Goal: Task Accomplishment & Management: Complete application form

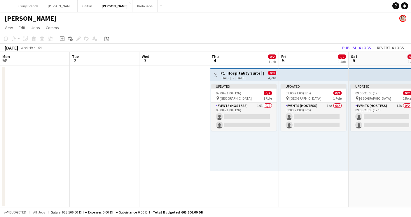
scroll to position [0, 163]
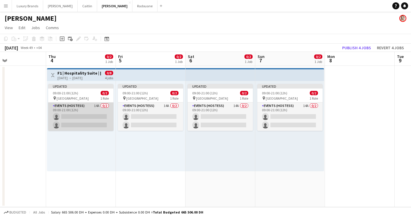
click at [90, 113] on app-card-role "Events (Hostess) 14A 0/2 09:00-21:00 (12h) single-neutral-actions single-neutra…" at bounding box center [80, 117] width 65 height 28
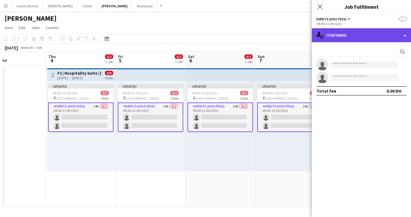
click at [338, 29] on div "single-neutral-actions-check-2 Confirmed" at bounding box center [361, 35] width 99 height 14
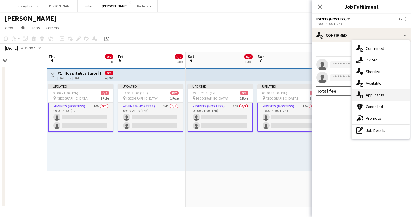
click at [375, 91] on div "single-neutral-actions-information Applicants" at bounding box center [381, 95] width 58 height 12
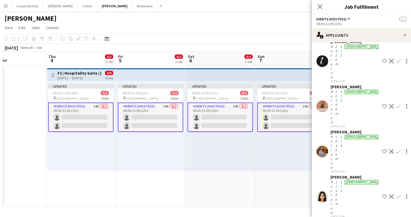
scroll to position [78, 0]
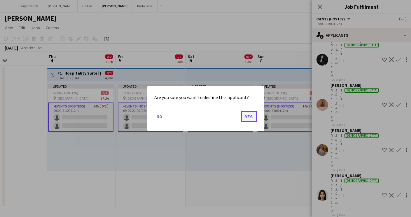
click at [248, 115] on button "Yes" at bounding box center [248, 117] width 16 height 12
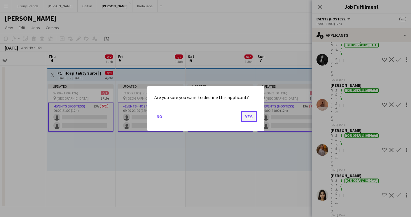
click at [249, 119] on button "Yes" at bounding box center [248, 117] width 16 height 12
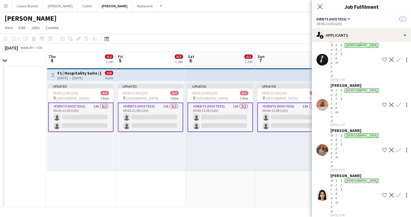
scroll to position [85, 0]
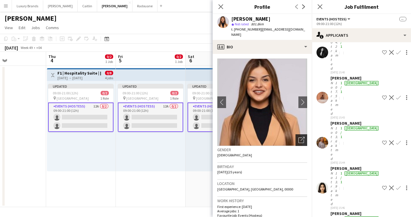
click at [302, 137] on icon "Open photos pop-in" at bounding box center [301, 140] width 6 height 6
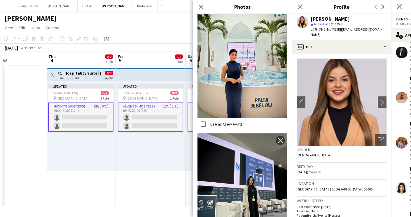
scroll to position [1018, 0]
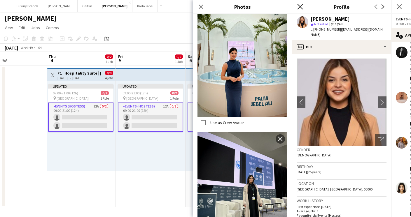
click at [301, 6] on icon "Close pop-in" at bounding box center [300, 7] width 6 height 6
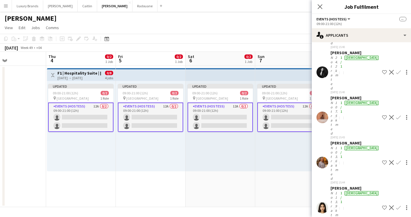
scroll to position [66, 0]
click at [95, 100] on div "pin Yas Island 1 Role" at bounding box center [80, 98] width 65 height 5
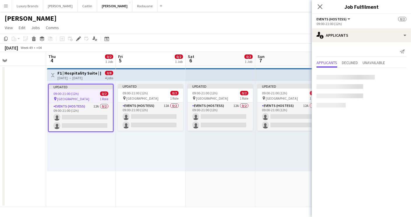
scroll to position [0, 0]
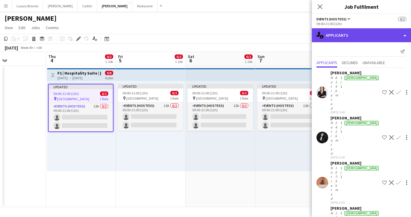
click at [356, 37] on div "single-neutral-actions-information Applicants" at bounding box center [361, 35] width 99 height 14
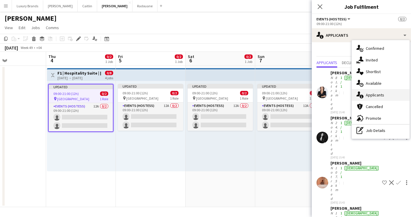
click at [378, 98] on span "Applicants" at bounding box center [375, 94] width 18 height 5
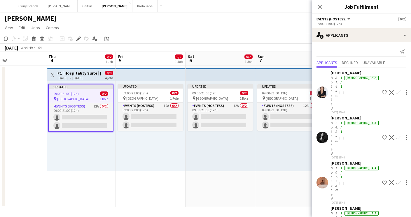
click at [87, 92] on div "09:00-21:00 (12h) 0/2" at bounding box center [81, 94] width 64 height 4
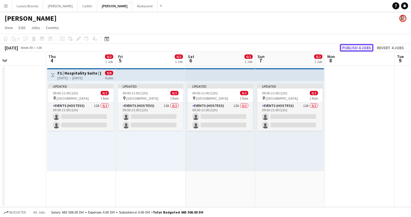
click at [355, 49] on button "Publish 4 jobs" at bounding box center [357, 48] width 34 height 8
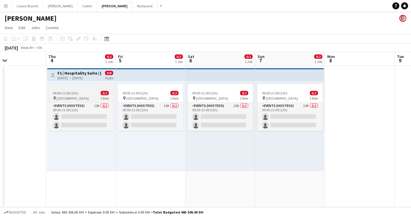
click at [70, 98] on span "[GEOGRAPHIC_DATA]" at bounding box center [73, 98] width 32 height 4
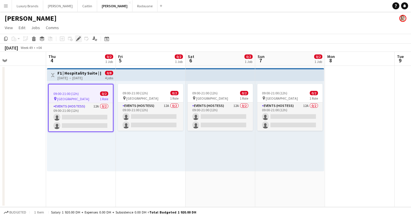
click at [80, 39] on icon "Edit" at bounding box center [78, 38] width 5 height 5
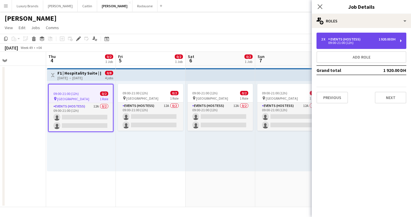
click at [331, 37] on div "2 x Events (Hostess) 1 920.00 DH 09:00-21:00 (12h)" at bounding box center [361, 41] width 90 height 16
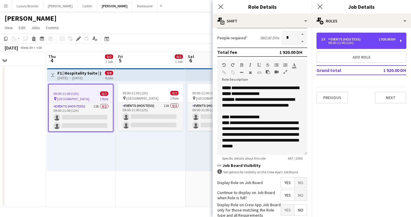
scroll to position [178, 0]
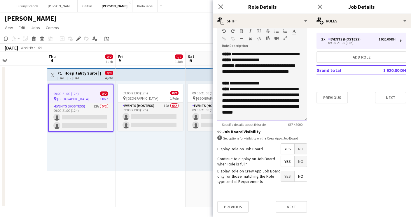
click at [273, 108] on div "**********" at bounding box center [262, 100] width 80 height 29
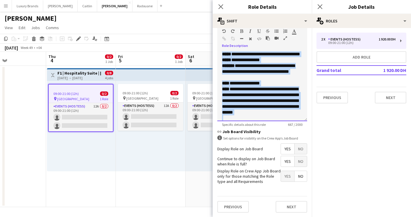
copy div "**********"
click at [322, 6] on icon "Close pop-in" at bounding box center [320, 7] width 6 height 6
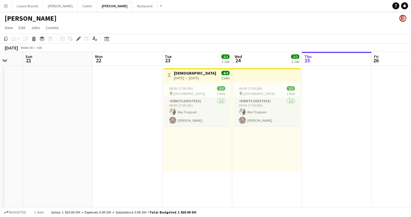
scroll to position [0, 152]
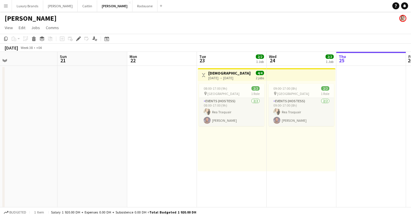
click at [5, 10] on button "Menu" at bounding box center [6, 6] width 12 height 12
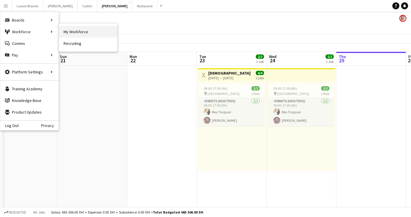
click at [80, 29] on link "My Workforce" at bounding box center [88, 32] width 58 height 12
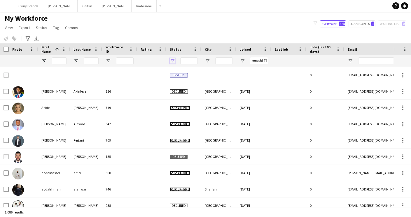
click at [171, 60] on span "Open Filter Menu" at bounding box center [172, 60] width 5 height 5
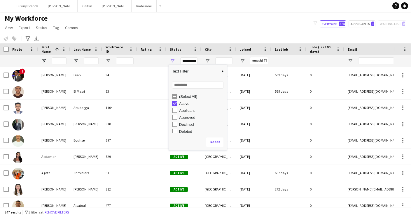
click at [201, 29] on div "My Workforce View Views Default view New view Update view Delete view Edit name…" at bounding box center [205, 24] width 411 height 20
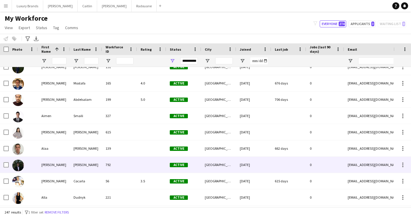
scroll to position [224, 0]
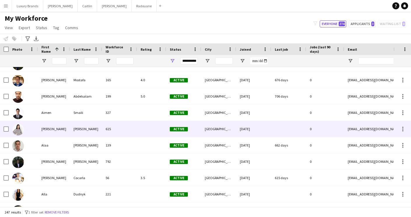
click at [49, 127] on div "[PERSON_NAME]" at bounding box center [54, 129] width 32 height 16
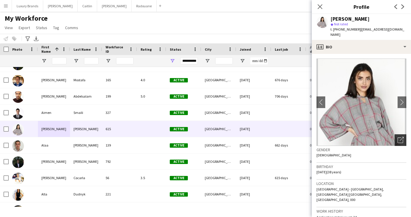
click at [401, 137] on icon "Open photos pop-in" at bounding box center [400, 140] width 6 height 6
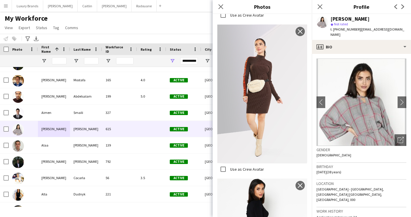
scroll to position [782, 0]
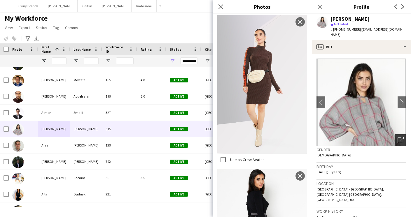
click at [398, 137] on icon "Open photos pop-in" at bounding box center [400, 140] width 6 height 6
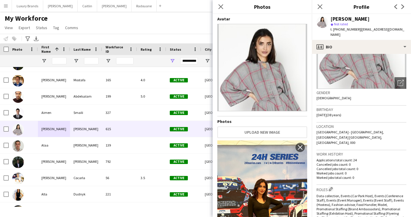
scroll to position [58, 0]
click at [222, 8] on icon at bounding box center [221, 7] width 6 height 6
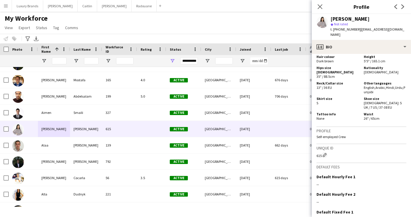
scroll to position [393, 0]
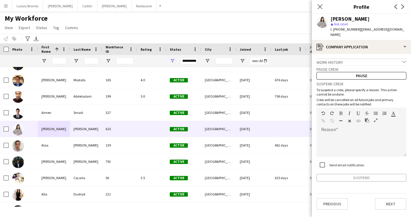
click at [341, 59] on div "Work history chevron-down" at bounding box center [361, 62] width 90 height 6
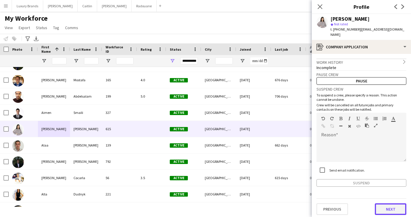
click at [390, 206] on button "Next" at bounding box center [390, 209] width 31 height 12
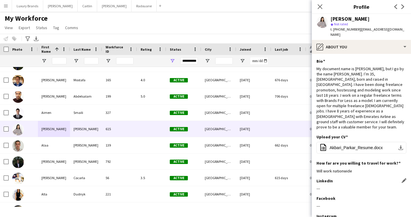
scroll to position [31, 0]
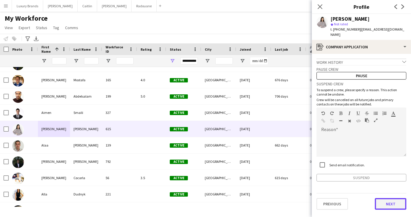
click at [379, 199] on button "Next" at bounding box center [390, 204] width 31 height 12
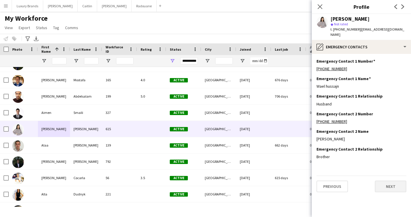
scroll to position [0, 0]
click at [389, 182] on button "Next" at bounding box center [390, 187] width 31 height 12
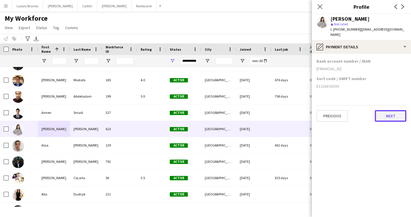
click at [399, 114] on button "Next" at bounding box center [390, 116] width 31 height 12
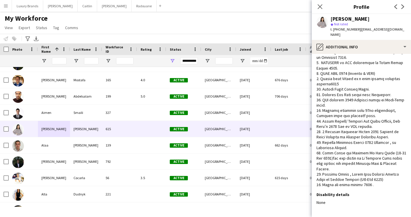
scroll to position [97, 0]
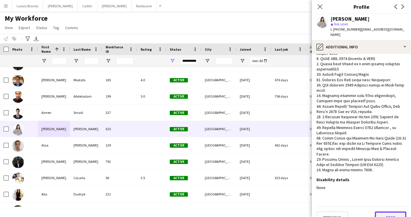
click at [386, 212] on button "Next" at bounding box center [390, 218] width 31 height 12
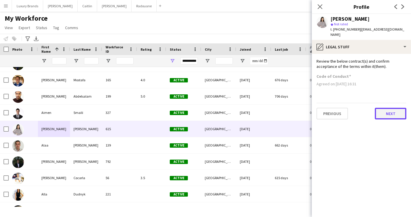
click at [389, 108] on button "Next" at bounding box center [390, 114] width 31 height 12
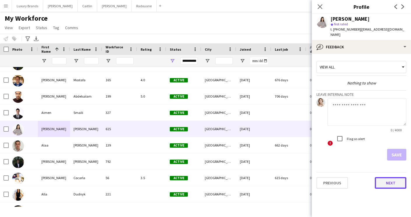
click at [389, 183] on button "Next" at bounding box center [390, 183] width 31 height 12
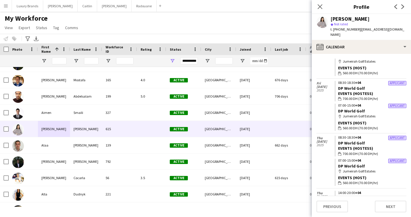
scroll to position [151, 0]
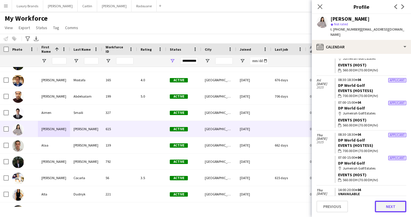
click at [387, 207] on button "Next" at bounding box center [390, 207] width 31 height 12
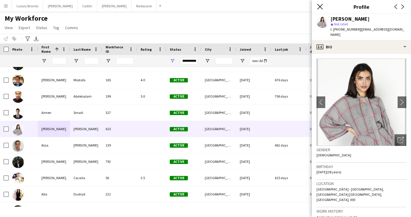
click at [319, 6] on icon at bounding box center [320, 7] width 6 height 6
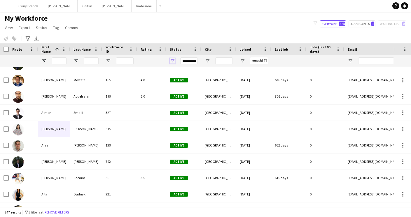
click at [173, 61] on span "Open Filter Menu" at bounding box center [172, 60] width 5 height 5
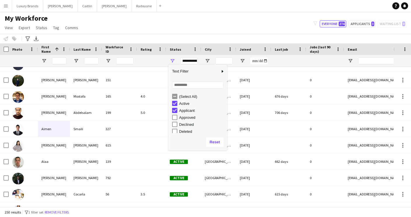
type input "**********"
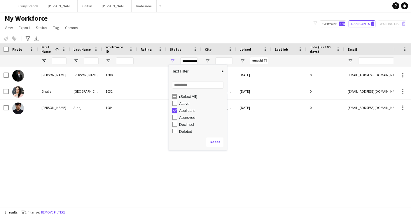
click at [102, 155] on div "[PERSON_NAME] 1084 Applicant [GEOGRAPHIC_DATA] [DATE] 0 [EMAIL_ADDRESS][DOMAIN_…" at bounding box center [196, 137] width 393 height 140
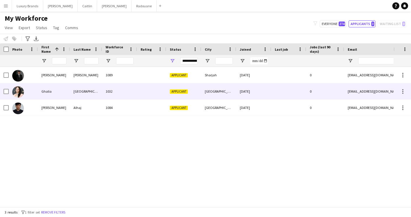
click at [47, 91] on div "Ghalia" at bounding box center [54, 91] width 32 height 16
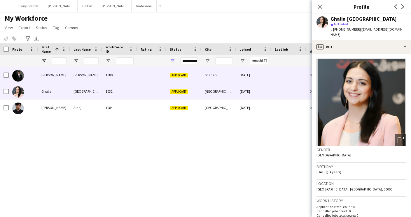
click at [48, 78] on div "[PERSON_NAME]" at bounding box center [54, 75] width 32 height 16
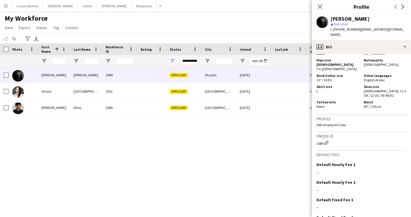
scroll to position [365, 0]
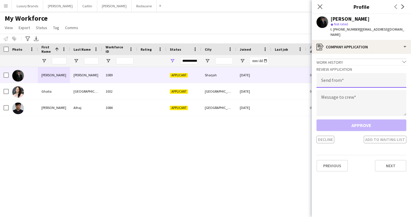
click at [332, 73] on input "email" at bounding box center [361, 80] width 90 height 15
type input "**********"
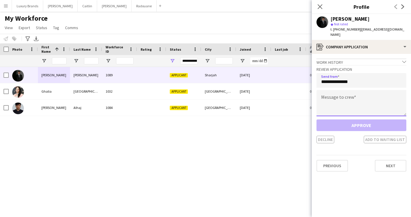
click at [348, 99] on textarea at bounding box center [361, 103] width 90 height 26
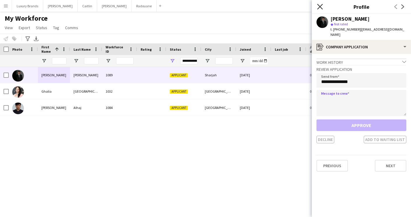
click at [320, 8] on icon "Close pop-in" at bounding box center [320, 7] width 6 height 6
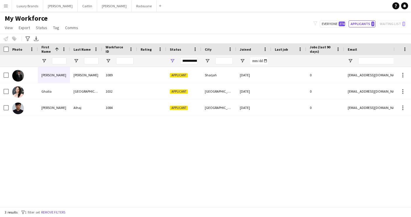
click at [188, 59] on div "**********" at bounding box center [188, 60] width 17 height 7
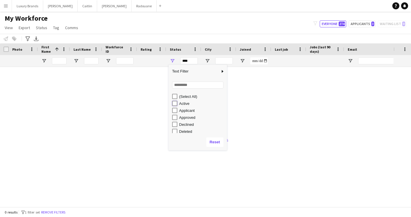
type input "**********"
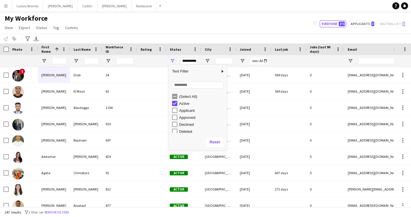
click at [123, 26] on div "My Workforce View Views Default view New view Update view Delete view Edit name…" at bounding box center [205, 24] width 411 height 20
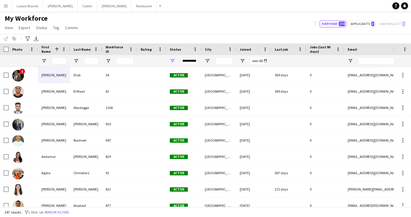
click at [5, 5] on app-icon "Menu" at bounding box center [5, 5] width 5 height 5
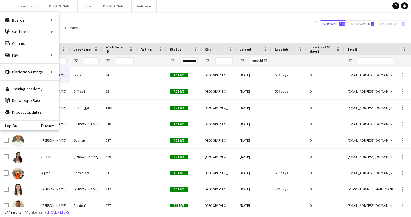
click at [172, 22] on div "My Workforce View Views Default view New view Update view Delete view Edit name…" at bounding box center [205, 24] width 411 height 20
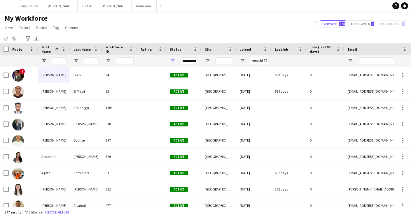
click at [6, 8] on button "Menu" at bounding box center [6, 6] width 12 height 12
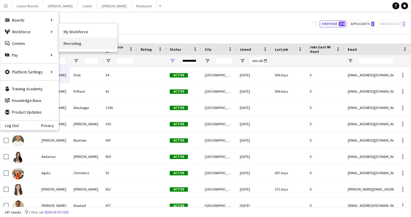
click at [78, 44] on link "Recruiting" at bounding box center [88, 44] width 58 height 12
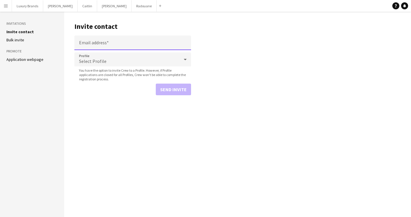
click at [88, 42] on input "Email address" at bounding box center [132, 43] width 117 height 15
click at [86, 43] on input "Email address" at bounding box center [132, 43] width 117 height 15
click at [217, 73] on main "Invite contact Email address Profile Select Profile You have the option to invi…" at bounding box center [237, 114] width 347 height 205
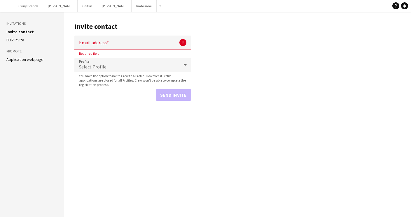
click at [87, 68] on span "Select Profile" at bounding box center [92, 67] width 27 height 6
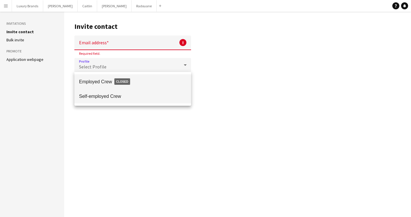
click at [107, 96] on span "Self-employed Crew" at bounding box center [132, 97] width 107 height 6
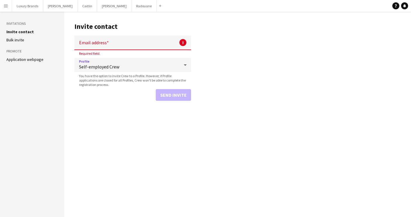
click at [7, 8] on button "Menu" at bounding box center [6, 6] width 12 height 12
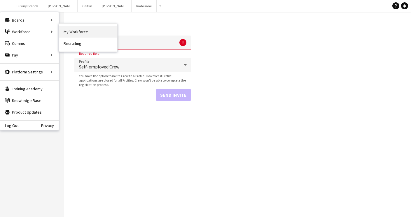
click at [75, 31] on link "My Workforce" at bounding box center [88, 32] width 58 height 12
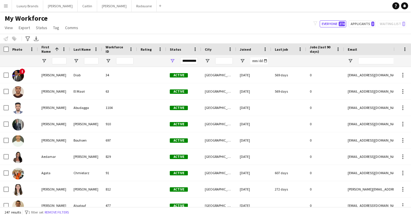
click at [186, 62] on div "**********" at bounding box center [188, 60] width 17 height 7
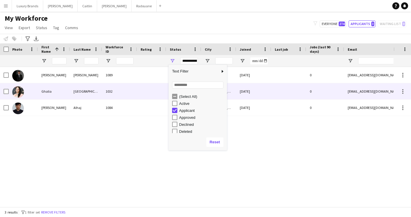
click at [48, 91] on div "Ghalia" at bounding box center [54, 91] width 32 height 16
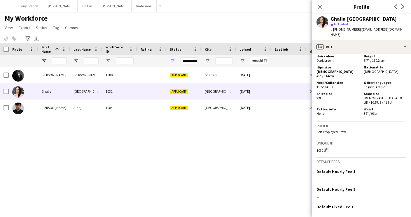
scroll to position [327, 0]
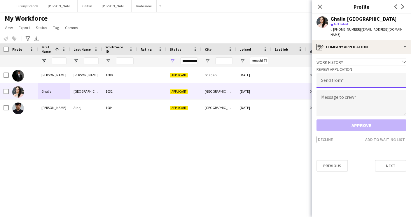
click at [340, 76] on input "email" at bounding box center [361, 80] width 90 height 15
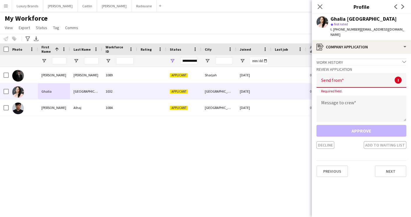
click at [5, 6] on app-icon "Menu" at bounding box center [5, 5] width 5 height 5
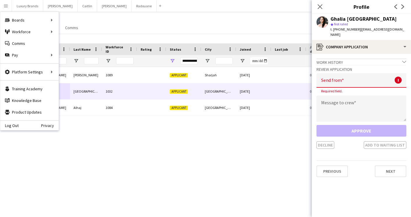
click at [331, 73] on input "email" at bounding box center [361, 80] width 90 height 15
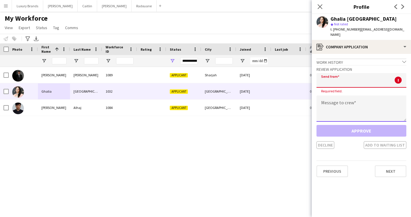
click at [335, 100] on textarea at bounding box center [361, 109] width 90 height 26
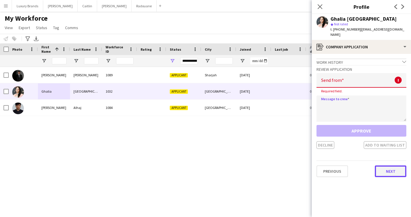
click at [394, 168] on button "Next" at bounding box center [390, 172] width 31 height 12
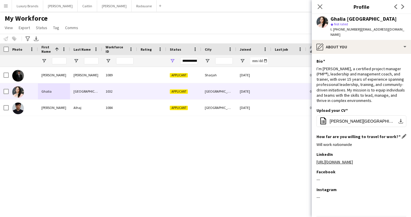
scroll to position [15, 0]
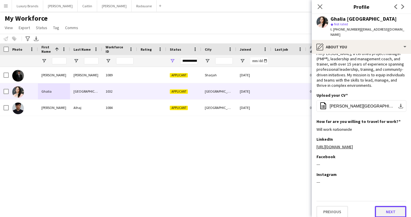
click at [387, 206] on button "Next" at bounding box center [390, 212] width 31 height 12
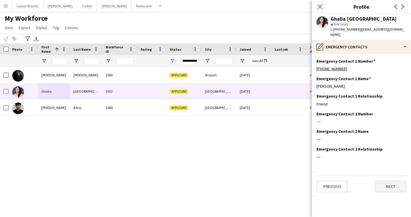
scroll to position [0, 0]
click at [173, 60] on span "Open Filter Menu" at bounding box center [172, 60] width 5 height 5
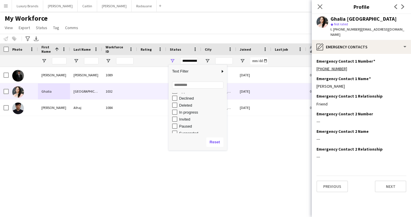
scroll to position [27, 0]
type input "**********"
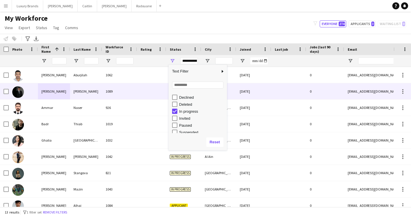
click at [38, 87] on div "[PERSON_NAME]" at bounding box center [54, 91] width 32 height 16
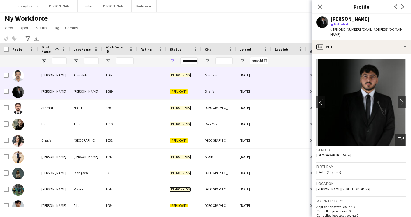
click at [50, 74] on div "[PERSON_NAME]" at bounding box center [54, 75] width 32 height 16
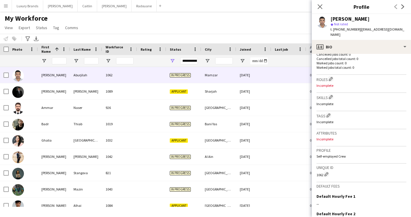
scroll to position [220, 0]
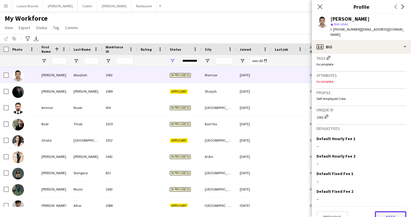
click at [395, 211] on button "Next" at bounding box center [390, 217] width 31 height 12
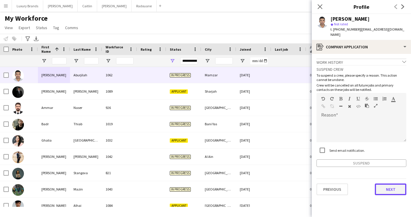
click at [391, 184] on button "Next" at bounding box center [390, 190] width 31 height 12
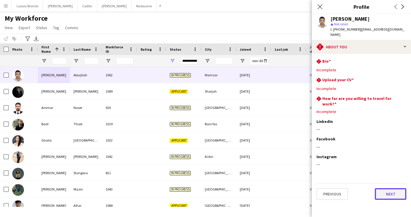
click at [389, 188] on button "Next" at bounding box center [390, 194] width 31 height 12
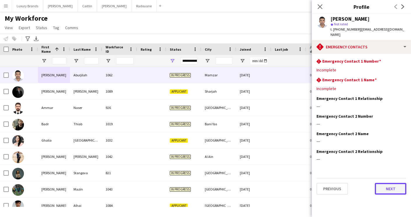
click at [384, 184] on button "Next" at bounding box center [390, 189] width 31 height 12
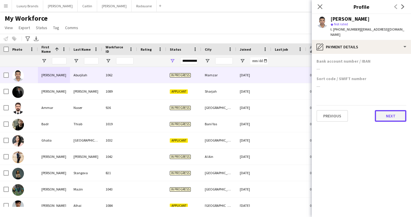
click at [388, 110] on button "Next" at bounding box center [390, 116] width 31 height 12
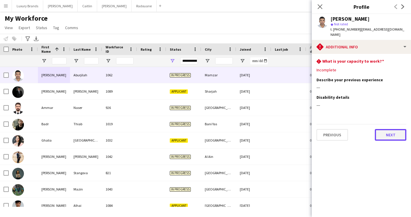
click at [389, 129] on button "Next" at bounding box center [390, 135] width 31 height 12
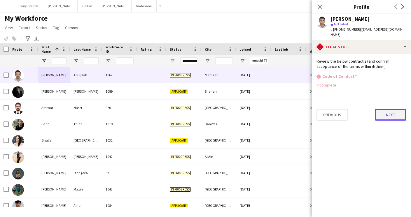
click at [389, 111] on button "Next" at bounding box center [390, 115] width 31 height 12
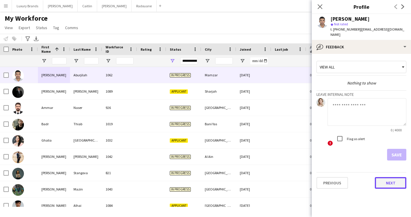
click at [387, 178] on button "Next" at bounding box center [390, 183] width 31 height 12
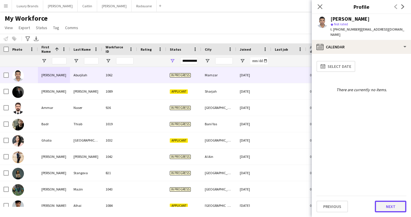
click at [387, 208] on button "Next" at bounding box center [390, 207] width 31 height 12
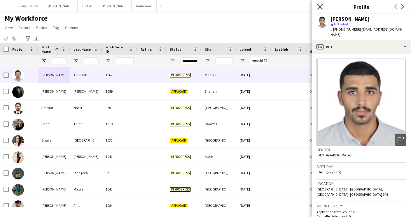
click at [320, 5] on icon "Close pop-in" at bounding box center [320, 7] width 6 height 6
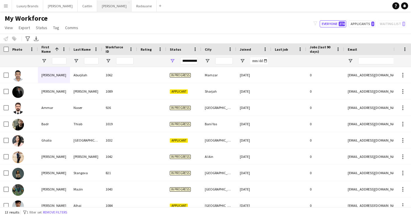
click at [97, 5] on button "[PERSON_NAME]" at bounding box center [114, 5] width 34 height 11
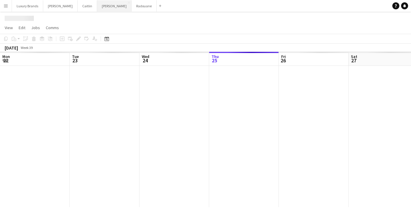
scroll to position [0, 139]
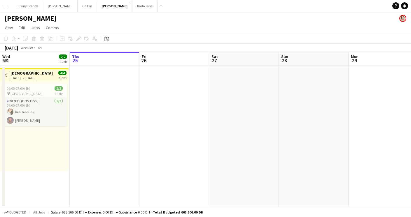
click at [172, 87] on app-date-cell at bounding box center [174, 136] width 70 height 141
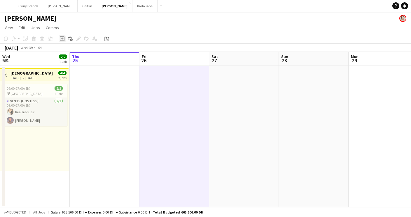
click at [62, 39] on icon "Add job" at bounding box center [62, 38] width 5 height 5
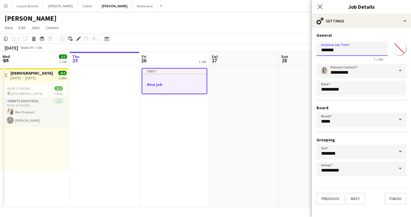
click at [340, 50] on input "*******" at bounding box center [351, 48] width 71 height 15
type input "*"
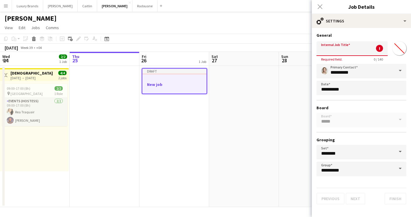
click at [340, 50] on input "Internal Job Title" at bounding box center [351, 48] width 71 height 15
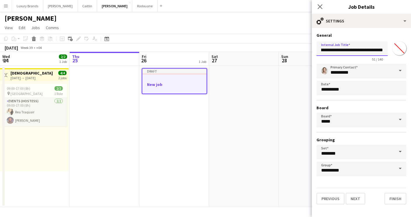
scroll to position [0, 39]
type input "**********"
click at [398, 46] on input "*******" at bounding box center [399, 48] width 21 height 21
type input "*******"
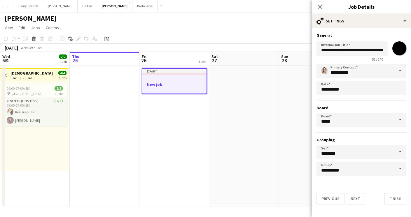
click at [377, 38] on form "**********" at bounding box center [361, 119] width 99 height 172
click at [403, 123] on span at bounding box center [400, 120] width 12 height 14
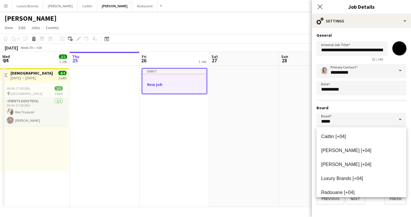
click at [356, 100] on hr at bounding box center [361, 100] width 90 height 1
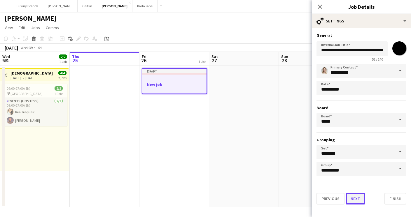
click at [357, 196] on button "Next" at bounding box center [355, 199] width 20 height 12
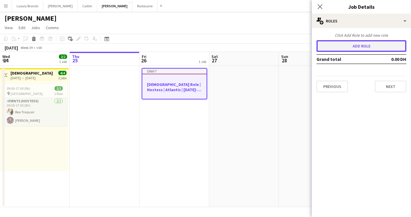
click at [364, 48] on button "Add role" at bounding box center [361, 46] width 90 height 12
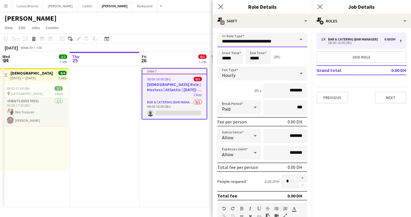
click at [252, 43] on input "**********" at bounding box center [262, 40] width 90 height 15
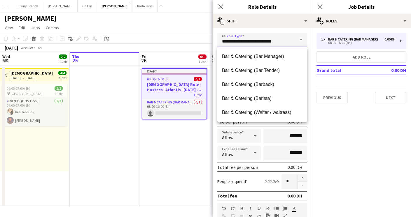
click at [279, 41] on input "**********" at bounding box center [262, 40] width 90 height 15
drag, startPoint x: 282, startPoint y: 43, endPoint x: 178, endPoint y: 42, distance: 104.1
click at [178, 42] on body "Menu Boards Boards Boards All jobs Status Workforce Workforce My Workforce Recr…" at bounding box center [205, 108] width 411 height 217
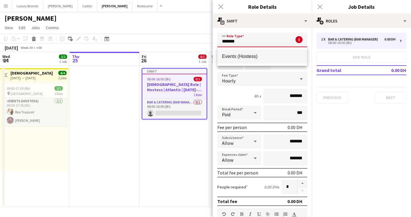
click at [236, 54] on span "Events (Hostess)" at bounding box center [262, 57] width 80 height 6
type input "**********"
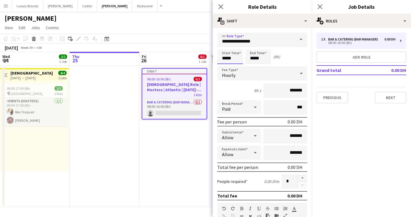
click at [224, 59] on input "*****" at bounding box center [230, 57] width 26 height 15
type input "*****"
click at [224, 46] on div at bounding box center [224, 47] width 12 height 6
click at [252, 60] on input "*****" at bounding box center [258, 57] width 26 height 15
click at [253, 47] on div at bounding box center [252, 47] width 12 height 6
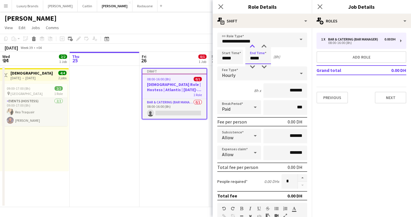
type input "*****"
click at [253, 47] on div at bounding box center [252, 47] width 12 height 6
click at [298, 57] on div "Start Time ***** End Time ***** (9h)" at bounding box center [262, 57] width 90 height 15
click at [280, 72] on div "Hourly" at bounding box center [256, 73] width 78 height 14
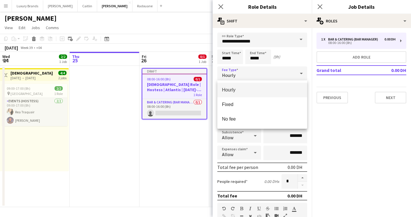
click at [231, 89] on span "Hourly" at bounding box center [262, 90] width 80 height 6
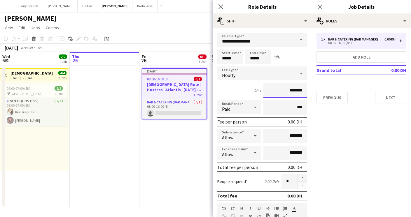
click at [287, 93] on input "*******" at bounding box center [285, 90] width 44 height 15
type input "********"
click at [292, 59] on div "Start Time ***** End Time ***** (9h)" at bounding box center [262, 57] width 90 height 15
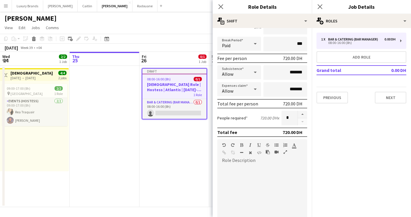
scroll to position [64, 0]
click at [303, 116] on button "button" at bounding box center [302, 114] width 9 height 8
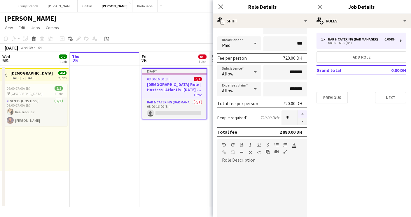
type input "*"
click at [235, 167] on div at bounding box center [262, 200] width 90 height 70
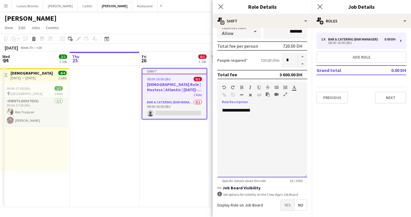
scroll to position [123, 0]
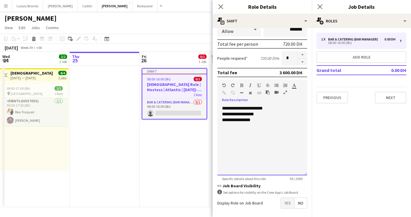
click at [261, 122] on div "**********" at bounding box center [262, 120] width 80 height 6
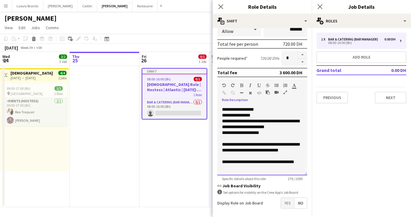
scroll to position [148, 0]
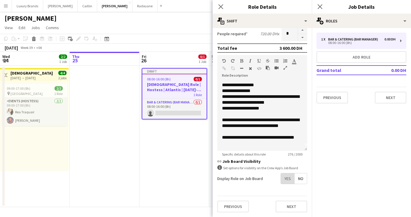
click at [287, 179] on span "Yes" at bounding box center [287, 178] width 13 height 10
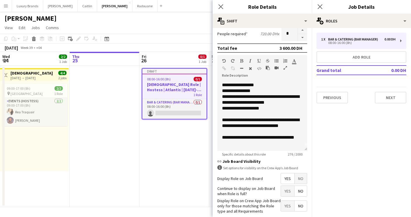
scroll to position [178, 0]
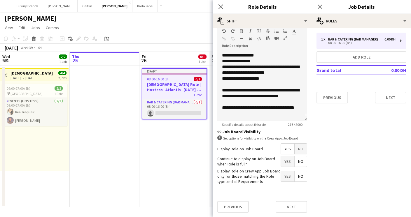
click at [290, 162] on span "Yes" at bounding box center [287, 161] width 13 height 10
click at [289, 204] on button "Next" at bounding box center [290, 207] width 31 height 12
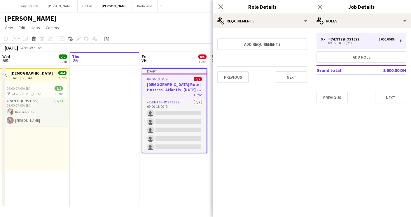
scroll to position [0, 0]
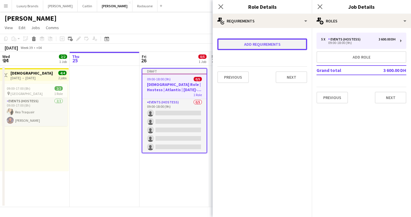
click at [250, 44] on button "Add requirements" at bounding box center [262, 44] width 90 height 12
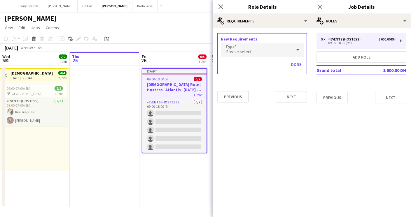
click at [236, 50] on span "Please select" at bounding box center [238, 52] width 27 height 6
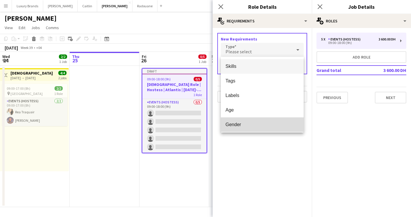
click at [241, 124] on span "Gender" at bounding box center [261, 125] width 73 height 6
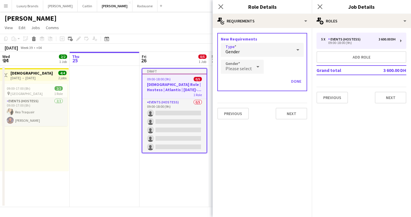
click at [238, 67] on span "Please select" at bounding box center [238, 69] width 27 height 6
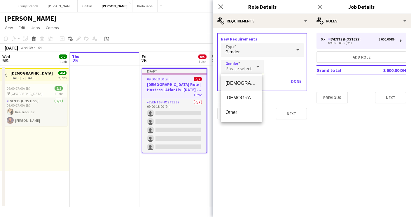
click at [233, 82] on span "[DEMOGRAPHIC_DATA]" at bounding box center [241, 83] width 32 height 6
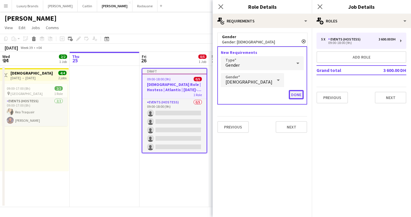
click at [298, 95] on button "Done" at bounding box center [296, 94] width 15 height 9
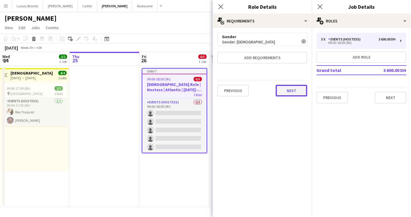
click at [298, 94] on button "Next" at bounding box center [290, 91] width 31 height 12
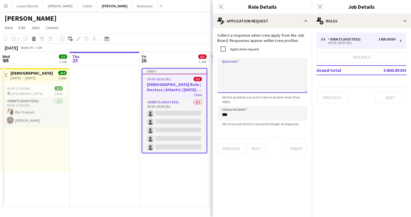
click at [240, 70] on textarea "Question" at bounding box center [262, 75] width 90 height 35
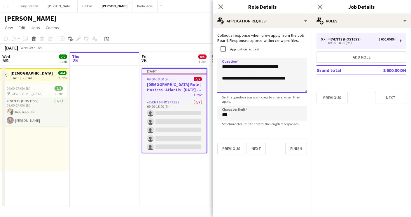
type textarea "**********"
click at [251, 151] on button "Next" at bounding box center [256, 149] width 20 height 12
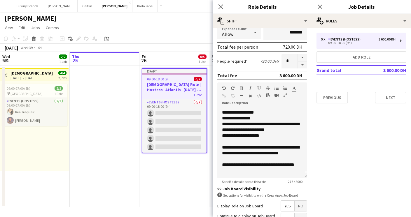
scroll to position [121, 0]
click at [227, 112] on div "**********" at bounding box center [262, 112] width 80 height 6
click at [242, 86] on icon "button" at bounding box center [241, 88] width 3 height 4
click at [228, 120] on div "**********" at bounding box center [262, 118] width 80 height 6
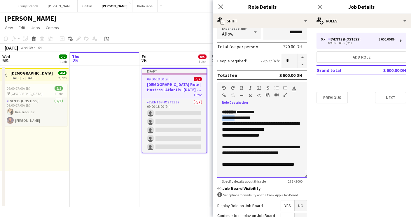
click at [228, 120] on div "**********" at bounding box center [262, 118] width 80 height 6
click at [239, 88] on div at bounding box center [230, 89] width 17 height 7
click at [240, 88] on icon "button" at bounding box center [241, 88] width 3 height 4
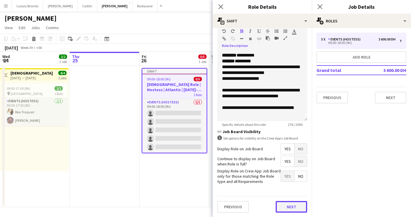
click at [287, 208] on button "Next" at bounding box center [290, 207] width 31 height 12
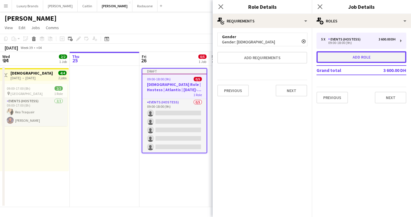
click at [380, 58] on button "Add role" at bounding box center [361, 57] width 90 height 12
type input "**********"
type input "*****"
type input "*******"
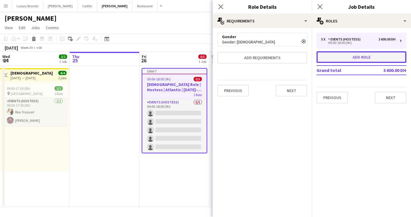
type input "*"
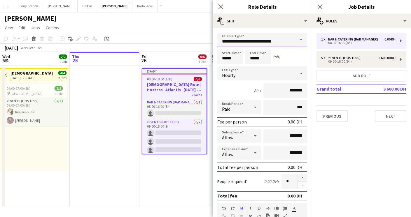
click at [258, 39] on input "**********" at bounding box center [262, 40] width 90 height 15
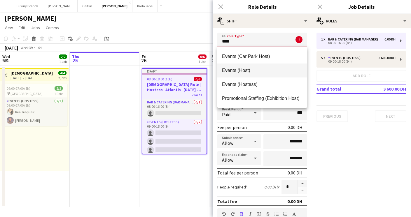
click at [230, 69] on span "Events (Host)" at bounding box center [262, 71] width 80 height 6
type input "**********"
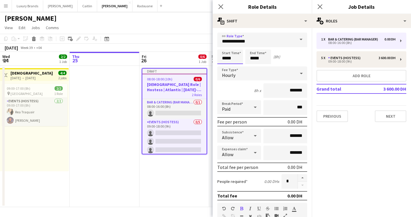
click at [225, 59] on input "*****" at bounding box center [230, 57] width 26 height 15
click at [224, 47] on div at bounding box center [224, 47] width 12 height 6
type input "*****"
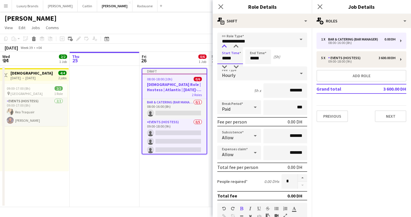
click at [224, 47] on div at bounding box center [224, 47] width 12 height 6
click at [291, 56] on div "Start Time ***** End Time ***** (4h)" at bounding box center [262, 57] width 90 height 15
click at [285, 90] on input "*******" at bounding box center [285, 90] width 44 height 15
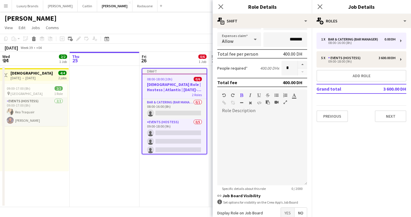
scroll to position [115, 0]
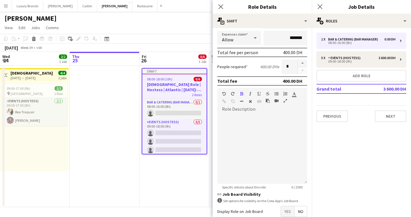
type input "*********"
click at [226, 156] on div at bounding box center [262, 149] width 90 height 70
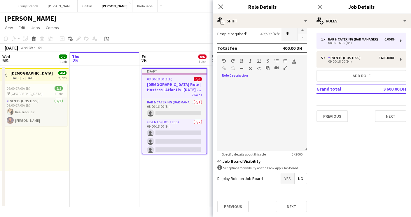
click at [289, 177] on span "Yes" at bounding box center [287, 178] width 13 height 10
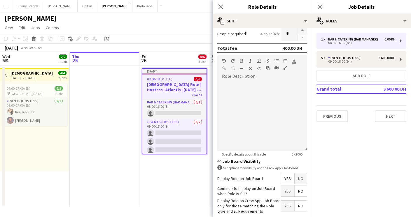
click at [287, 191] on span "Yes" at bounding box center [287, 191] width 13 height 10
click at [300, 203] on span "No" at bounding box center [300, 206] width 12 height 10
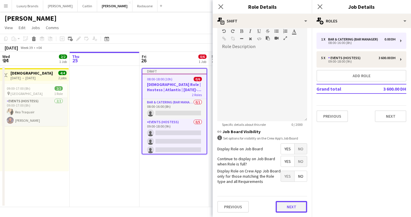
click at [291, 206] on button "Next" at bounding box center [290, 207] width 31 height 12
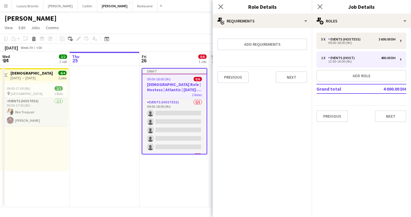
scroll to position [0, 0]
click at [296, 79] on button "Next" at bounding box center [290, 77] width 31 height 12
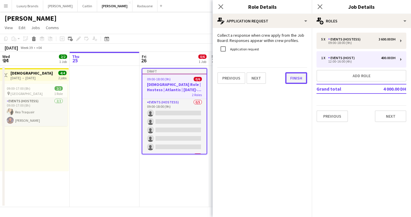
click at [298, 79] on button "Finish" at bounding box center [296, 78] width 22 height 12
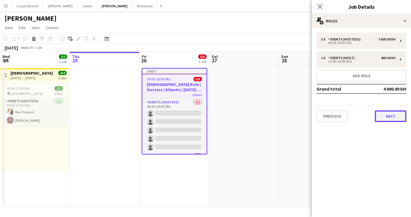
click at [390, 116] on button "Next" at bounding box center [390, 116] width 31 height 12
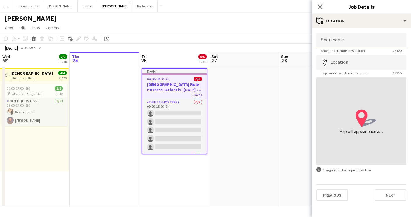
click at [336, 38] on input "Shortname" at bounding box center [361, 40] width 90 height 15
type input "**********"
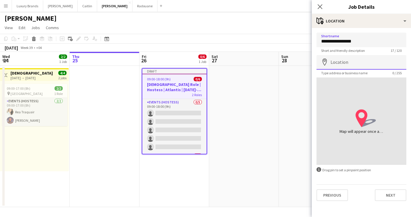
click at [344, 59] on input "Location" at bounding box center [361, 62] width 90 height 15
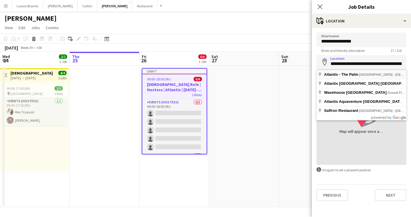
type input "**********"
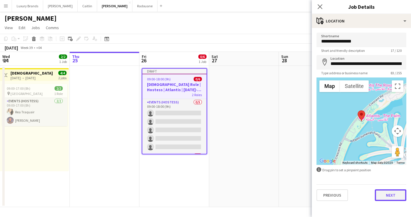
click at [389, 197] on button "Next" at bounding box center [390, 195] width 31 height 12
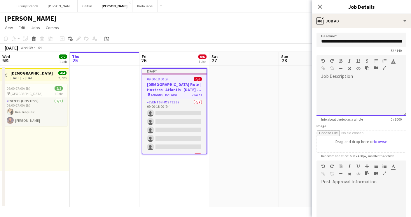
click at [356, 82] on div at bounding box center [361, 98] width 90 height 35
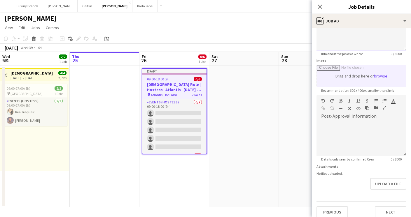
scroll to position [71, 0]
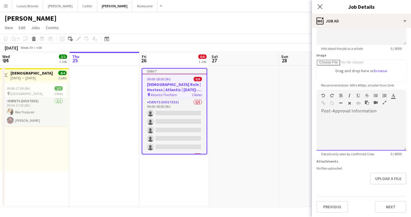
click at [345, 118] on div at bounding box center [361, 133] width 90 height 35
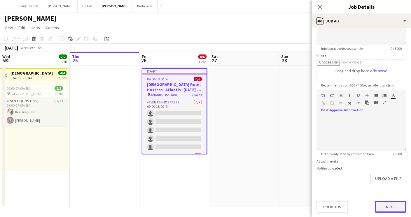
click at [389, 210] on button "Next" at bounding box center [390, 207] width 31 height 12
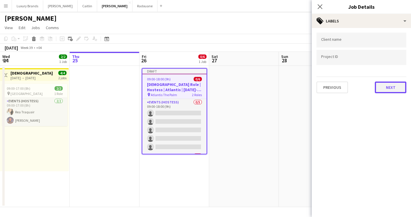
click at [395, 87] on button "Next" at bounding box center [390, 88] width 31 height 12
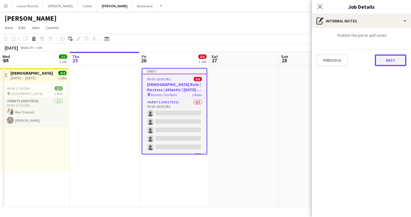
click at [392, 62] on button "Next" at bounding box center [390, 61] width 31 height 12
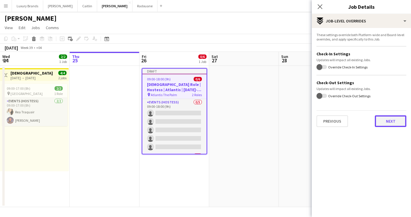
click at [383, 126] on button "Next" at bounding box center [390, 121] width 31 height 12
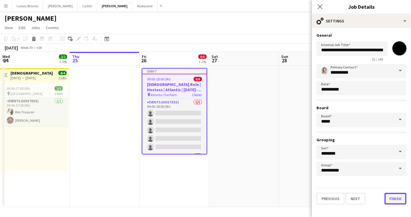
click at [392, 200] on button "Finish" at bounding box center [395, 199] width 22 height 12
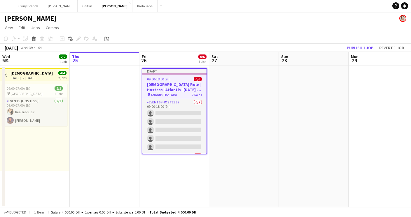
click at [171, 86] on h3 "[DEMOGRAPHIC_DATA] Role | Hostess | Atlantis | [DATE]-[DATE]" at bounding box center [174, 87] width 64 height 10
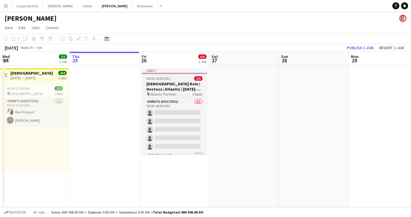
click at [185, 85] on h3 "[DEMOGRAPHIC_DATA] Role | Hostess | Atlantis | [DATE]-[DATE]" at bounding box center [174, 86] width 65 height 10
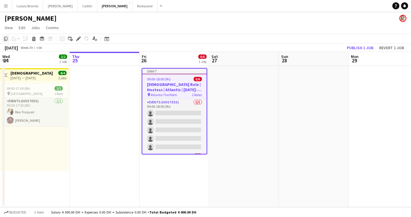
click at [6, 39] on icon "Copy" at bounding box center [5, 38] width 5 height 5
click at [243, 90] on app-date-cell at bounding box center [244, 136] width 70 height 141
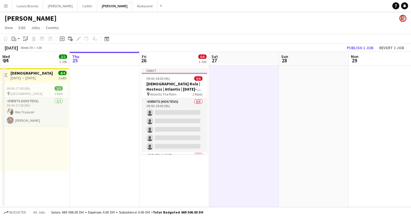
click at [310, 70] on app-date-cell at bounding box center [314, 136] width 70 height 141
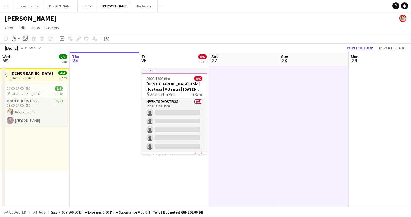
click at [26, 39] on icon at bounding box center [26, 40] width 2 height 2
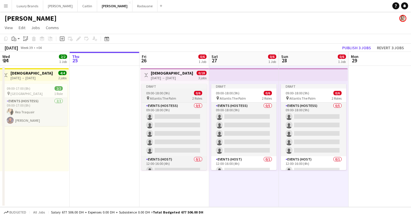
click at [166, 87] on div "Draft" at bounding box center [173, 86] width 65 height 5
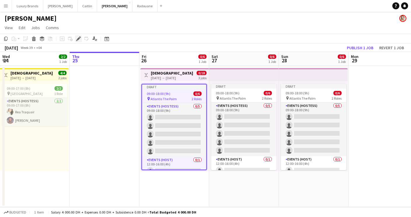
click at [77, 39] on icon "Edit" at bounding box center [78, 38] width 5 height 5
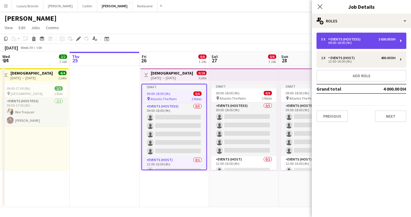
click at [352, 43] on div "09:00-18:00 (9h)" at bounding box center [358, 42] width 74 height 3
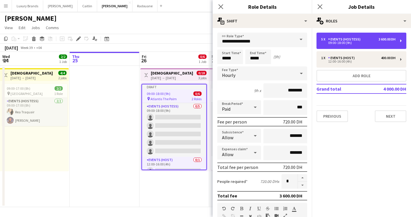
scroll to position [178, 0]
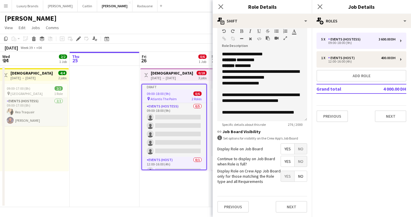
click at [289, 152] on span "Yes" at bounding box center [287, 149] width 13 height 10
click at [298, 149] on span "No" at bounding box center [300, 149] width 12 height 10
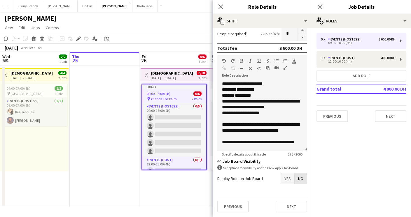
scroll to position [148, 0]
click at [295, 206] on button "Next" at bounding box center [290, 207] width 31 height 12
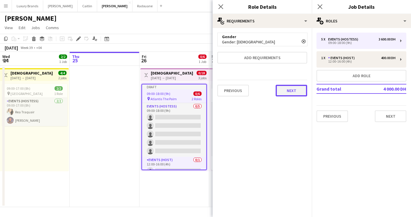
click at [293, 90] on button "Next" at bounding box center [290, 91] width 31 height 12
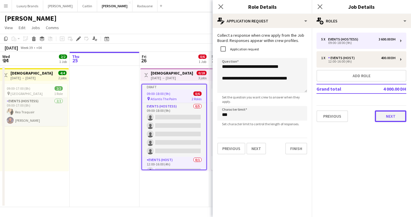
click at [389, 122] on button "Next" at bounding box center [390, 116] width 31 height 12
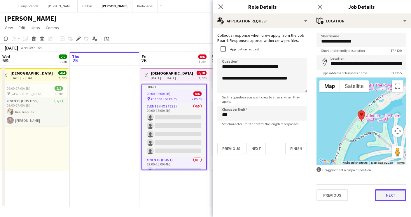
click at [387, 196] on button "Next" at bounding box center [390, 195] width 31 height 12
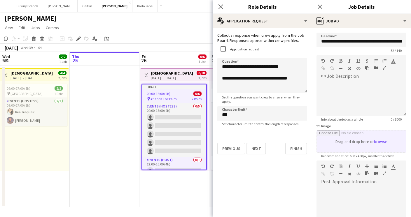
scroll to position [71, 0]
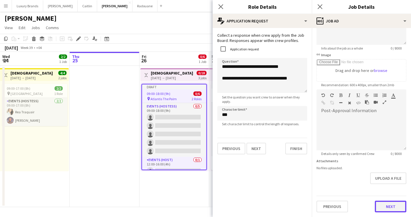
click at [387, 208] on button "Next" at bounding box center [390, 207] width 31 height 12
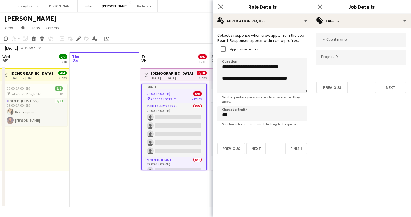
scroll to position [0, 0]
click at [399, 86] on button "Next" at bounding box center [390, 88] width 31 height 12
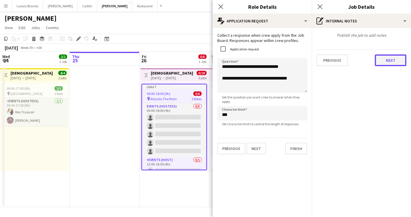
click at [394, 61] on button "Next" at bounding box center [390, 61] width 31 height 12
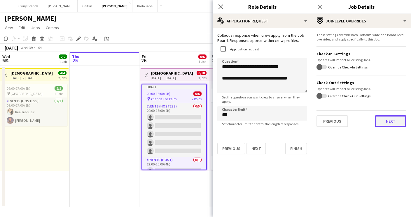
click at [389, 121] on button "Next" at bounding box center [390, 121] width 31 height 12
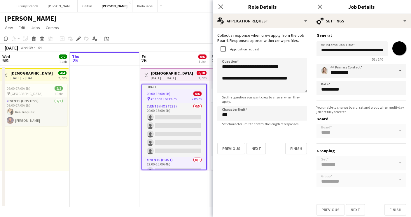
scroll to position [3, 0]
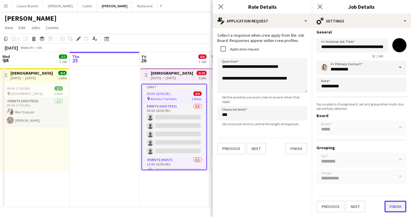
click at [399, 208] on button "Finish" at bounding box center [395, 207] width 22 height 12
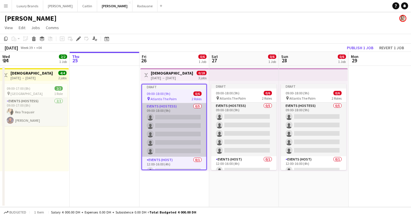
scroll to position [7, 0]
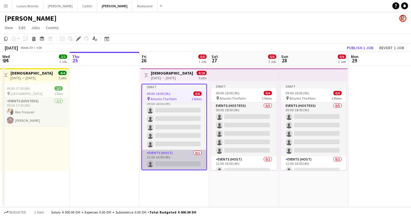
click at [170, 157] on app-card-role "Events (Host) 0/1 12:00-16:00 (4h) single-neutral-actions" at bounding box center [174, 160] width 64 height 20
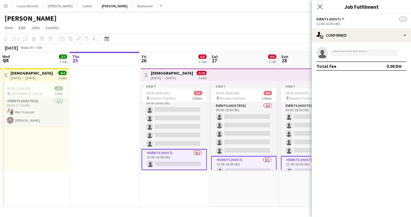
click at [177, 154] on app-card-role "Events (Host) 0/1 12:00-16:00 (4h) single-neutral-actions" at bounding box center [173, 159] width 65 height 21
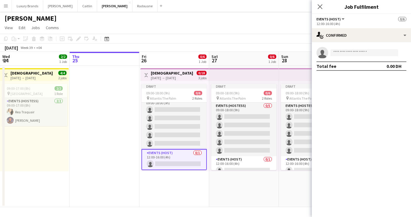
click at [170, 99] on span "Atlantis The Palm" at bounding box center [163, 98] width 26 height 4
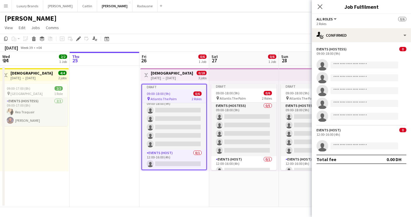
click at [230, 17] on div "[PERSON_NAME]" at bounding box center [205, 17] width 411 height 11
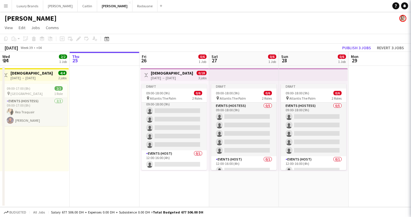
scroll to position [6, 0]
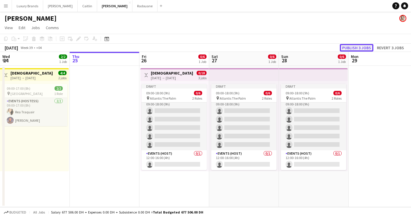
click at [351, 48] on button "Publish 3 jobs" at bounding box center [357, 48] width 34 height 8
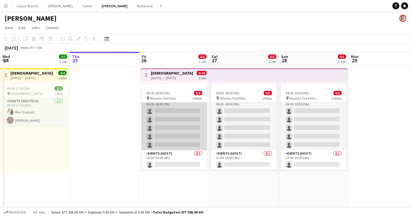
scroll to position [0, 0]
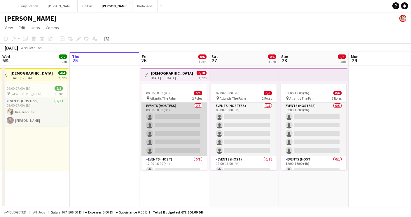
click at [181, 110] on app-card-role "Events (Hostess) 0/5 09:00-18:00 (9h) single-neutral-actions single-neutral-act…" at bounding box center [173, 130] width 65 height 54
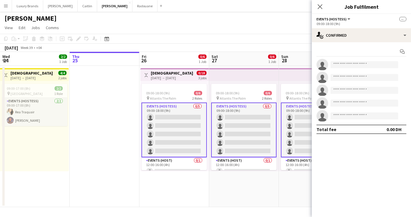
click at [163, 41] on app-toolbar "Copy Paste Paste Command V Paste with crew Command Shift V Paste linked Job [GE…" at bounding box center [205, 39] width 411 height 10
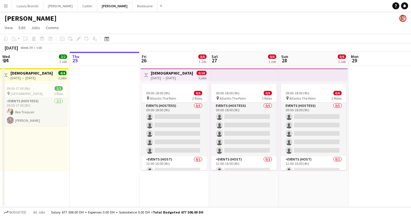
click at [119, 150] on app-date-cell at bounding box center [105, 136] width 70 height 141
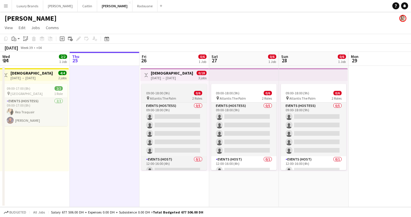
click at [177, 95] on div "09:00-18:00 (9h) 0/6" at bounding box center [173, 93] width 65 height 4
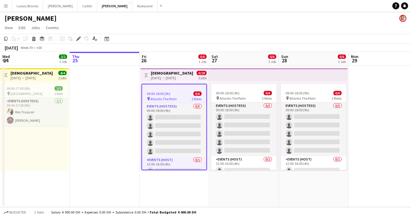
click at [177, 95] on div "09:00-18:00 (9h) 0/6" at bounding box center [174, 94] width 64 height 4
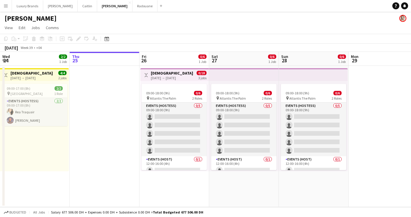
click at [174, 76] on div "[DATE] → [DATE]" at bounding box center [172, 78] width 43 height 4
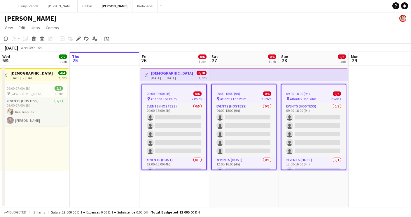
click at [164, 73] on h3 "[DEMOGRAPHIC_DATA] Role | Hostess | Atlantis | [DATE]-[DATE]" at bounding box center [172, 73] width 43 height 5
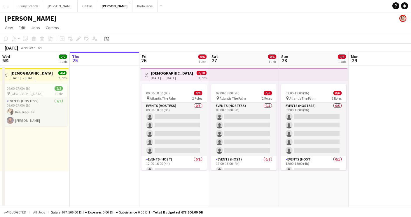
click at [164, 73] on h3 "[DEMOGRAPHIC_DATA] Role | Hostess | Atlantis | [DATE]-[DATE]" at bounding box center [172, 73] width 43 height 5
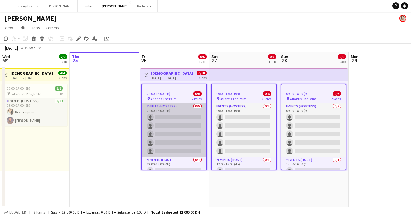
click at [174, 111] on app-card-role "Events (Hostess) 0/5 09:00-18:00 (9h) single-neutral-actions single-neutral-act…" at bounding box center [174, 130] width 64 height 54
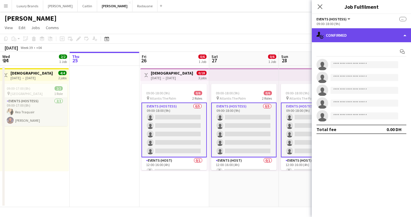
click at [342, 36] on div "single-neutral-actions-check-2 Confirmed" at bounding box center [361, 35] width 99 height 14
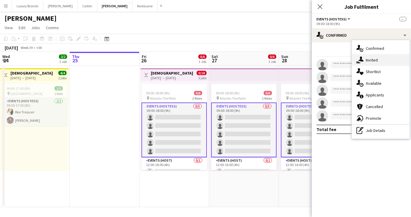
click at [375, 60] on span "Invited" at bounding box center [372, 59] width 12 height 5
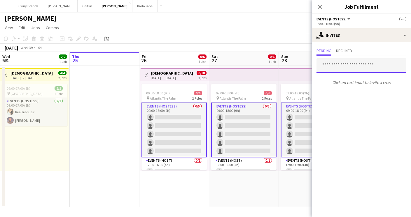
click at [336, 69] on input "text" at bounding box center [361, 65] width 90 height 15
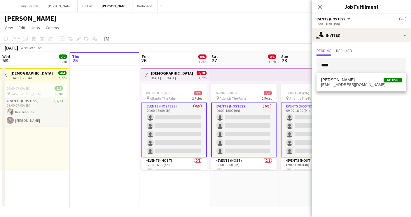
click at [343, 124] on mat-expansion-panel "user-plus Invited Pending Declined **** Click on text input to invite a crew" at bounding box center [361, 129] width 99 height 175
drag, startPoint x: 340, startPoint y: 68, endPoint x: 322, endPoint y: 68, distance: 17.5
click at [322, 68] on input "****" at bounding box center [361, 65] width 90 height 15
type input "*"
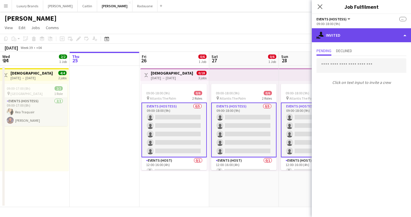
click at [335, 33] on div "single-neutral-actions-share-1 Invited" at bounding box center [361, 35] width 99 height 14
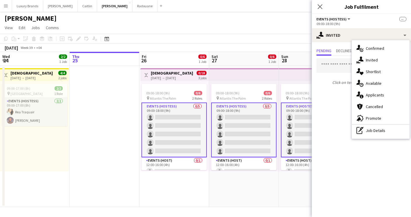
click at [167, 196] on app-date-cell "Toggle View [DEMOGRAPHIC_DATA] Role | Hostess | [GEOGRAPHIC_DATA] | [DATE]-[DAT…" at bounding box center [174, 136] width 70 height 141
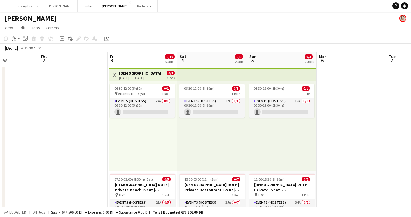
scroll to position [0, 171]
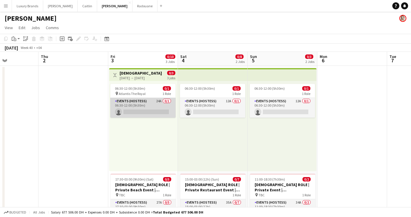
click at [147, 105] on app-card-role "Events (Hostess) 24A 0/1 06:30-12:00 (5h30m) single-neutral-actions" at bounding box center [142, 108] width 65 height 20
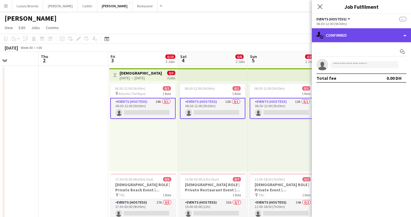
click at [347, 34] on div "single-neutral-actions-check-2 Confirmed" at bounding box center [361, 35] width 99 height 14
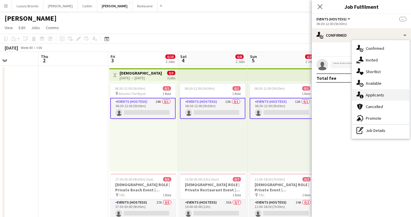
click at [378, 96] on span "Applicants" at bounding box center [375, 94] width 18 height 5
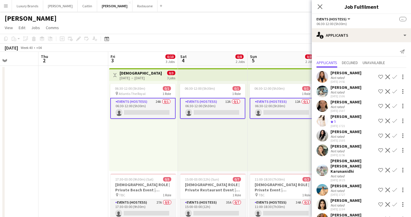
click at [380, 77] on app-icon "Shortlist crew" at bounding box center [380, 77] width 5 height 5
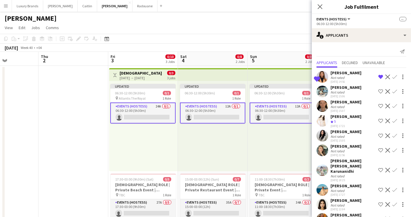
click at [380, 91] on app-icon "Shortlist crew" at bounding box center [380, 91] width 5 height 5
click at [380, 107] on app-icon "Shortlist crew" at bounding box center [380, 106] width 5 height 5
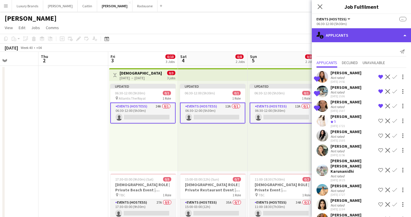
click at [347, 33] on div "single-neutral-actions-information Applicants" at bounding box center [361, 35] width 99 height 14
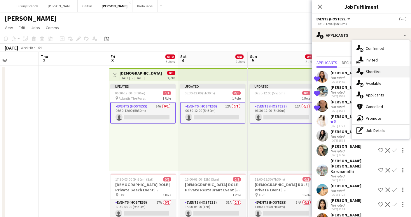
click at [380, 74] on div "single-neutral-actions-heart Shortlist" at bounding box center [381, 72] width 58 height 12
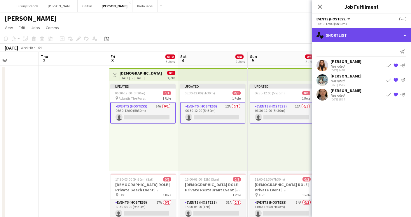
click at [342, 37] on div "single-neutral-actions-heart Shortlist" at bounding box center [361, 35] width 99 height 14
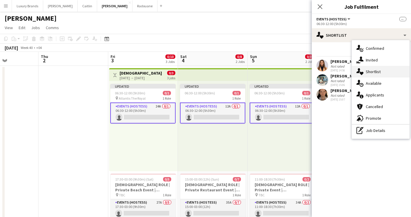
click at [364, 73] on div "single-neutral-actions-heart Shortlist" at bounding box center [381, 72] width 58 height 12
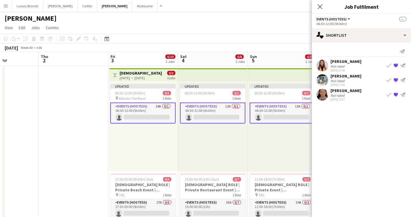
click at [395, 65] on app-icon "{{ spriteTitle }}" at bounding box center [395, 65] width 5 height 5
click at [396, 66] on app-icon "{{ spriteTitle }}" at bounding box center [395, 65] width 5 height 5
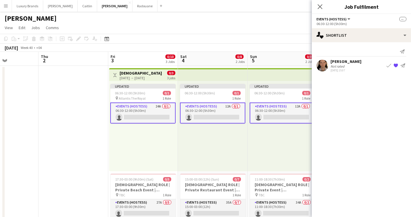
click at [396, 64] on app-icon "{{ spriteTitle }}" at bounding box center [395, 65] width 5 height 5
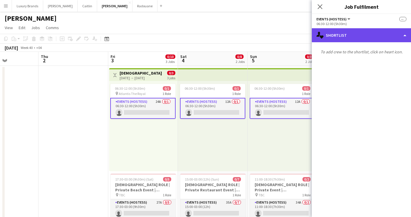
click at [344, 34] on div "single-neutral-actions-heart Shortlist" at bounding box center [361, 35] width 99 height 14
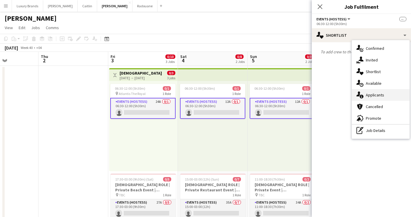
click at [377, 96] on span "Applicants" at bounding box center [375, 94] width 18 height 5
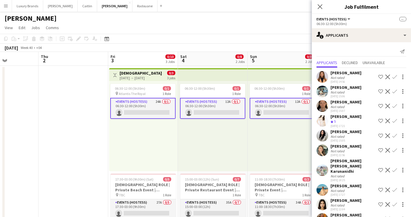
scroll to position [38, 0]
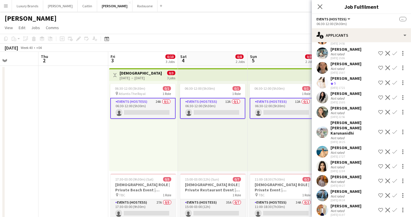
click at [66, 88] on app-date-cell at bounding box center [73, 202] width 70 height 273
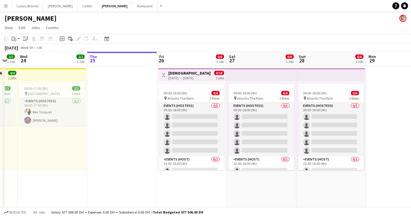
scroll to position [0, 120]
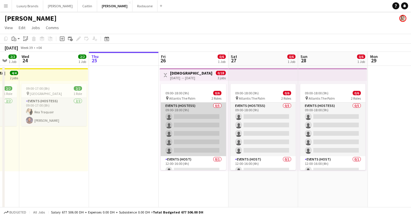
click at [192, 111] on app-card-role "Events (Hostess) 0/5 09:00-18:00 (9h) single-neutral-actions single-neutral-act…" at bounding box center [193, 130] width 65 height 54
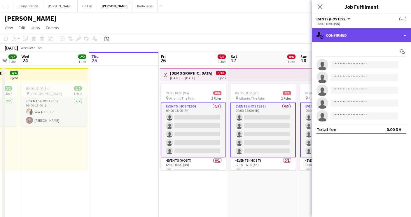
click at [345, 34] on div "single-neutral-actions-check-2 Confirmed" at bounding box center [361, 35] width 99 height 14
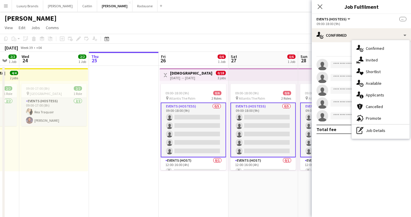
click at [252, 188] on app-date-cell "09:00-18:00 (9h) 0/6 pin Atlantis The Palm 2 Roles Events (Hostess) 0/5 09:00-1…" at bounding box center [263, 202] width 70 height 273
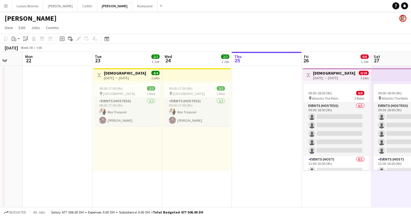
scroll to position [0, 174]
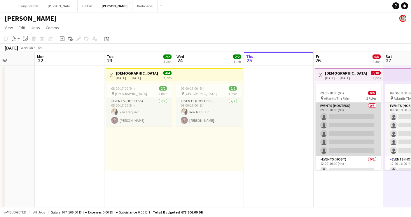
click at [350, 136] on app-card-role "Events (Hostess) 0/5 09:00-18:00 (9h) single-neutral-actions single-neutral-act…" at bounding box center [347, 130] width 65 height 54
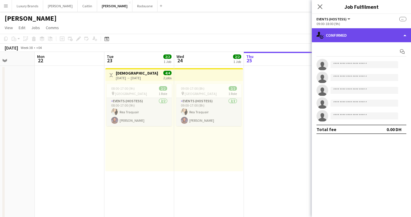
click at [346, 29] on div "single-neutral-actions-check-2 Confirmed" at bounding box center [361, 35] width 99 height 14
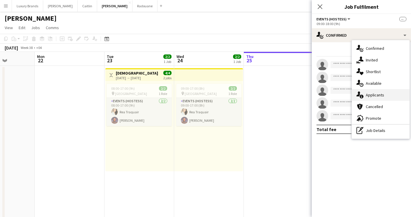
click at [373, 96] on span "Applicants" at bounding box center [375, 94] width 18 height 5
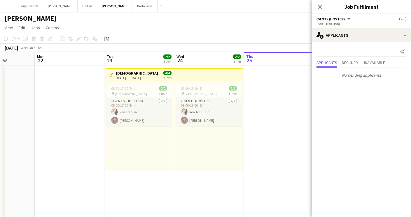
click at [277, 102] on app-date-cell at bounding box center [279, 202] width 70 height 273
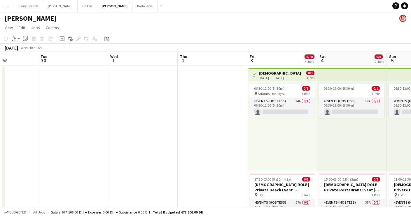
scroll to position [0, 194]
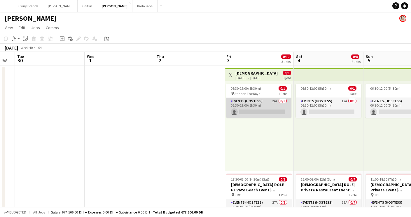
click at [263, 102] on app-card-role "Events (Hostess) 24A 0/1 06:30-12:00 (5h30m) single-neutral-actions" at bounding box center [258, 108] width 65 height 20
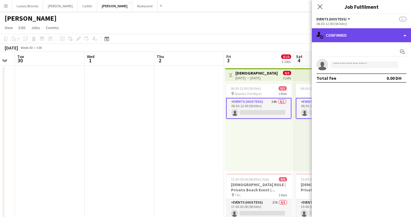
click at [347, 39] on div "single-neutral-actions-check-2 Confirmed" at bounding box center [361, 35] width 99 height 14
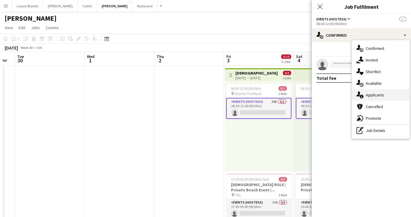
click at [370, 96] on span "Applicants" at bounding box center [375, 94] width 18 height 5
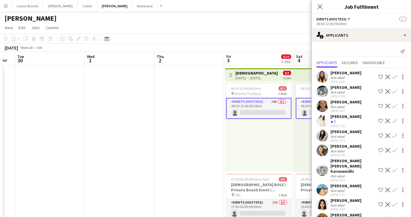
click at [186, 111] on app-date-cell at bounding box center [189, 202] width 70 height 273
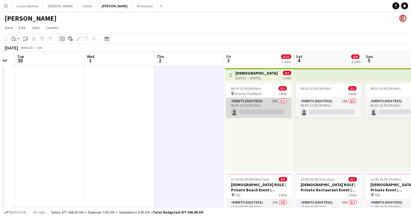
click at [255, 108] on app-card-role "Events (Hostess) 24A 0/1 06:30-12:00 (5h30m) single-neutral-actions" at bounding box center [258, 108] width 65 height 20
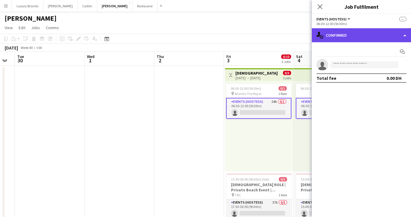
click at [342, 39] on div "single-neutral-actions-check-2 Confirmed" at bounding box center [361, 35] width 99 height 14
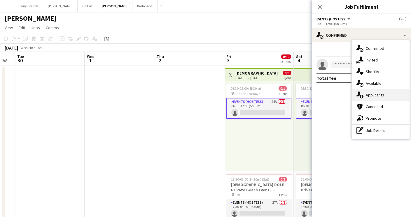
click at [368, 97] on span "Applicants" at bounding box center [375, 94] width 18 height 5
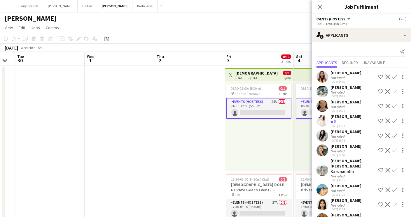
click at [395, 77] on app-icon "Confirm" at bounding box center [394, 77] width 5 height 5
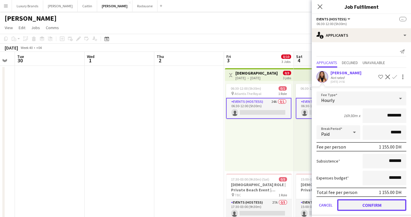
click at [367, 205] on button "Confirm" at bounding box center [371, 205] width 69 height 12
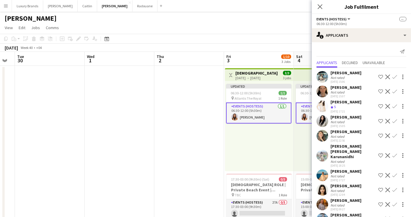
click at [203, 120] on app-date-cell at bounding box center [189, 202] width 70 height 273
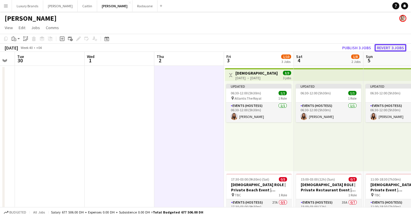
click at [395, 48] on button "Revert 3 jobs" at bounding box center [390, 48] width 32 height 8
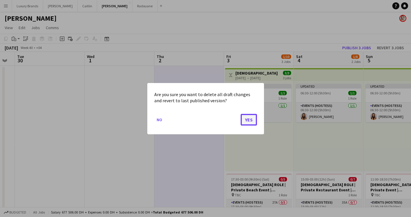
click at [253, 120] on button "Yes" at bounding box center [248, 120] width 16 height 12
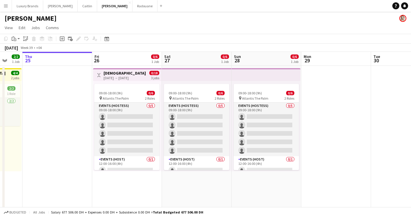
scroll to position [0, 185]
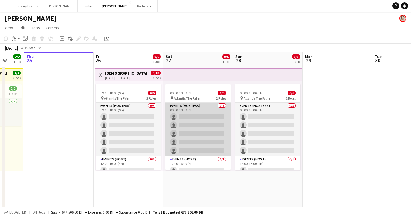
click at [200, 111] on app-card-role "Events (Hostess) 0/5 09:00-18:00 (9h) single-neutral-actions single-neutral-act…" at bounding box center [197, 130] width 65 height 54
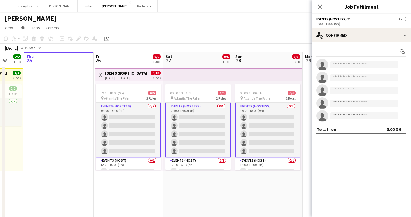
click at [200, 111] on app-card-role "Events (Hostess) 0/5 09:00-18:00 (9h) single-neutral-actions single-neutral-act…" at bounding box center [197, 130] width 65 height 55
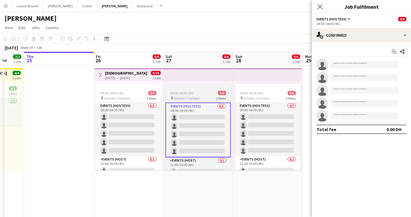
click at [198, 96] on span "Atlantis The Palm" at bounding box center [187, 98] width 26 height 4
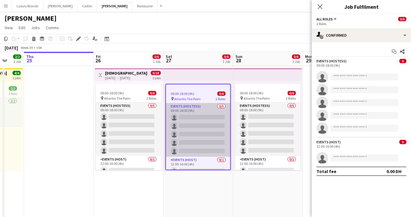
click at [207, 141] on app-card-role "Events (Hostess) 0/5 09:00-18:00 (9h) single-neutral-actions single-neutral-act…" at bounding box center [198, 130] width 64 height 54
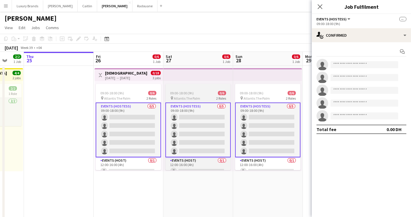
click at [198, 92] on div "09:00-18:00 (9h) 0/6" at bounding box center [197, 93] width 65 height 4
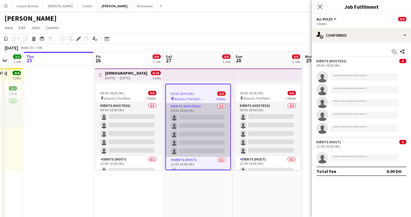
click at [194, 131] on app-card-role "Events (Hostess) 0/5 09:00-18:00 (9h) single-neutral-actions single-neutral-act…" at bounding box center [198, 130] width 64 height 54
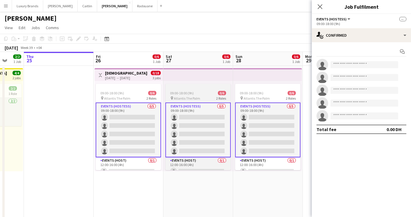
click at [192, 93] on span "09:00-18:00 (9h)" at bounding box center [182, 93] width 24 height 4
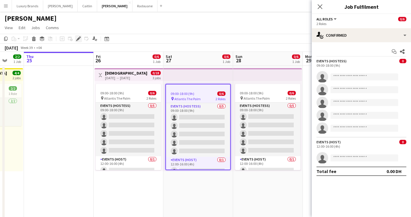
click at [80, 40] on icon "Edit" at bounding box center [78, 38] width 5 height 5
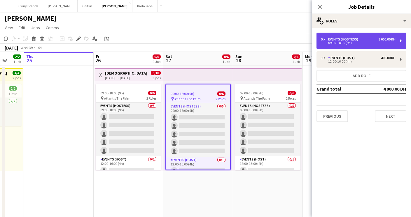
click at [363, 42] on div "09:00-18:00 (9h)" at bounding box center [358, 42] width 74 height 3
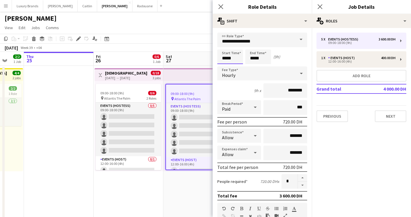
click at [224, 59] on input "*****" at bounding box center [230, 57] width 26 height 15
type input "*****"
click at [225, 45] on div at bounding box center [224, 47] width 12 height 6
click at [299, 55] on div "Start Time ***** End Time ***** (8h)" at bounding box center [262, 57] width 90 height 15
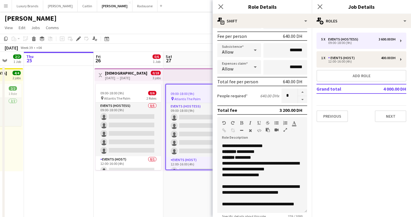
scroll to position [148, 0]
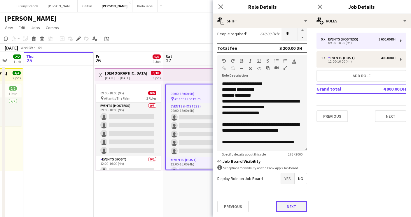
click at [291, 204] on button "Next" at bounding box center [290, 207] width 31 height 12
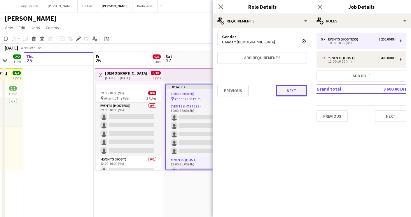
click at [299, 90] on button "Next" at bounding box center [290, 91] width 31 height 12
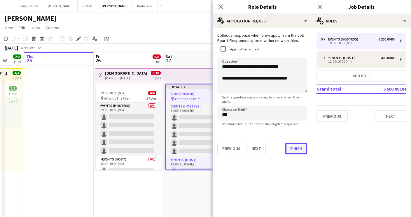
click at [293, 150] on button "Finish" at bounding box center [296, 149] width 22 height 12
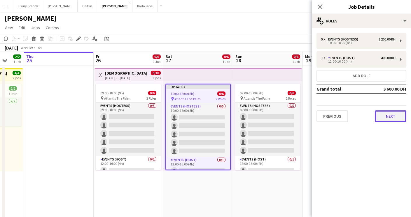
click at [395, 117] on button "Next" at bounding box center [390, 116] width 31 height 12
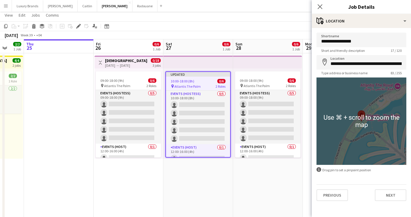
scroll to position [131, 0]
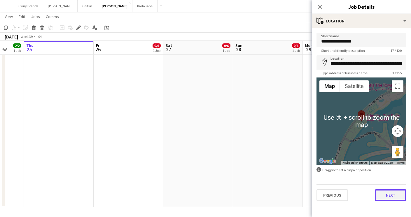
click at [396, 196] on button "Next" at bounding box center [390, 195] width 31 height 12
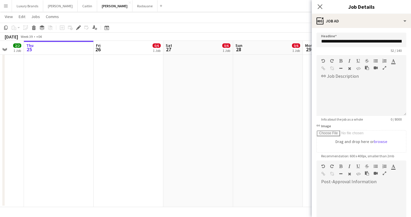
scroll to position [71, 0]
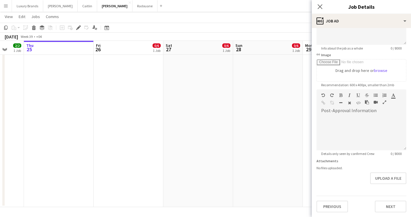
click at [393, 212] on div "**********" at bounding box center [361, 87] width 99 height 260
click at [392, 207] on button "Next" at bounding box center [390, 207] width 31 height 12
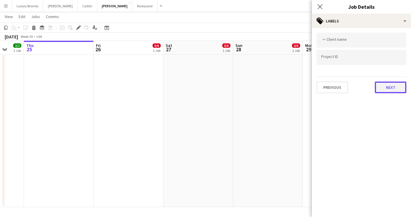
click at [397, 89] on button "Next" at bounding box center [390, 88] width 31 height 12
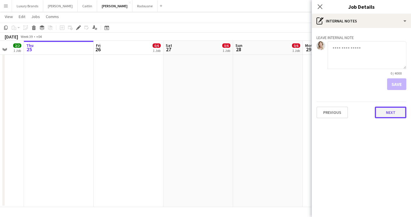
click at [389, 111] on button "Next" at bounding box center [390, 113] width 31 height 12
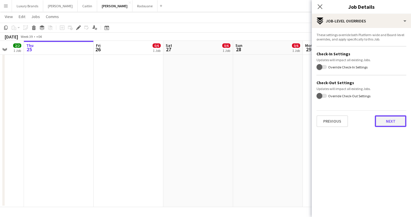
click at [393, 120] on button "Next" at bounding box center [390, 121] width 31 height 12
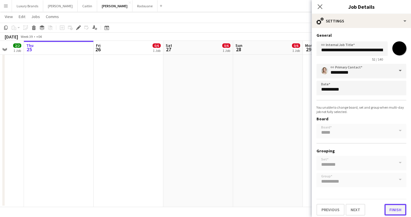
click at [393, 209] on button "Finish" at bounding box center [395, 210] width 22 height 12
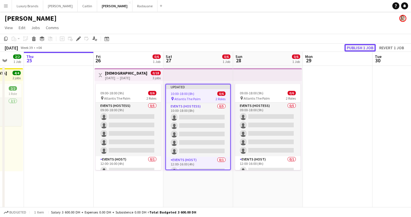
click at [367, 47] on button "Publish 1 job" at bounding box center [359, 48] width 31 height 8
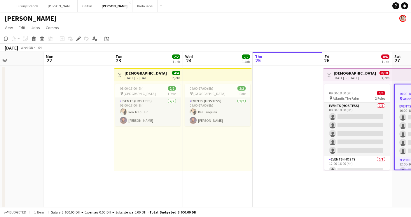
scroll to position [0, 161]
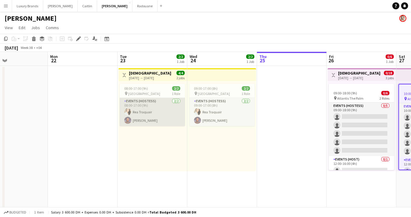
click at [164, 114] on app-card-role "Events (Hostess) [DATE] 08:00-17:00 (9h) [PERSON_NAME] [PERSON_NAME] Abdelmoumi…" at bounding box center [152, 112] width 65 height 28
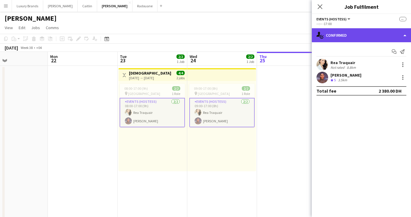
click at [338, 36] on div "single-neutral-actions-check-2 Confirmed" at bounding box center [361, 35] width 99 height 14
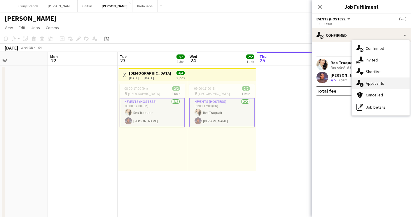
click at [373, 82] on span "Applicants" at bounding box center [375, 83] width 18 height 5
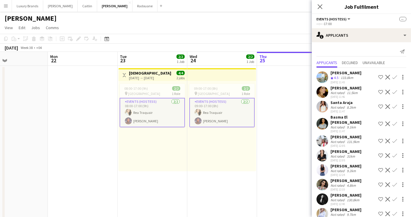
click at [185, 162] on div "08:00-17:00 (9h) 2/2 pin Le [GEOGRAPHIC_DATA] 1 Role Events (Hostess) [DATE] 08…" at bounding box center [152, 126] width 68 height 90
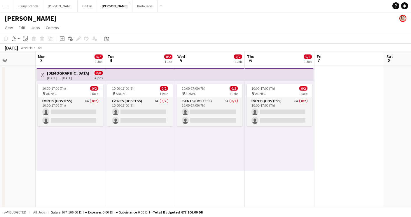
scroll to position [0, 184]
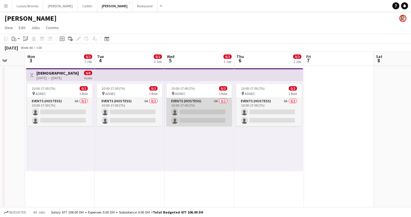
click at [203, 103] on app-card-role "Events (Hostess) 6A 0/2 10:00-17:00 (7h) single-neutral-actions single-neutral-…" at bounding box center [198, 112] width 65 height 28
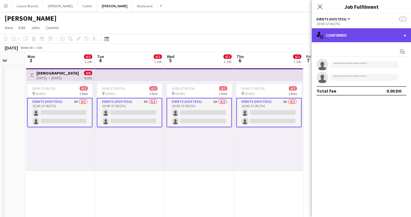
click at [348, 36] on div "single-neutral-actions-check-2 Confirmed" at bounding box center [361, 35] width 99 height 14
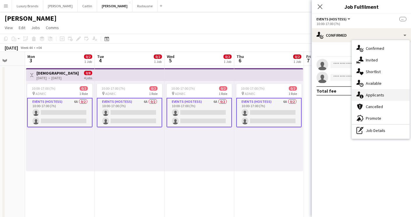
click at [387, 91] on div "single-neutral-actions-information Applicants" at bounding box center [381, 95] width 58 height 12
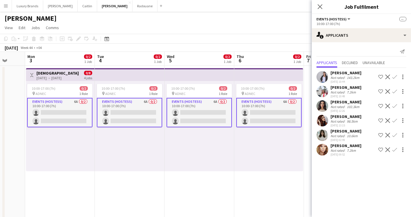
click at [270, 149] on div "10:00-17:00 (7h) 0/2 pin ADNEC 1 Role Events (Hostess) 6A 0/2 10:00-17:00 (7h) …" at bounding box center [268, 126] width 69 height 90
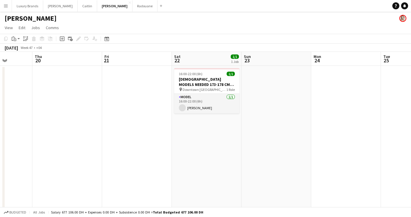
scroll to position [0, 178]
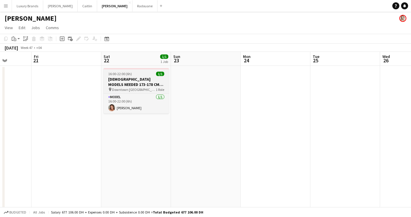
click at [133, 86] on h3 "[DEMOGRAPHIC_DATA] MODELS NEEDED 173-178 CMS - [DATE] | Downtown [GEOGRAPHIC_DA…" at bounding box center [135, 82] width 65 height 10
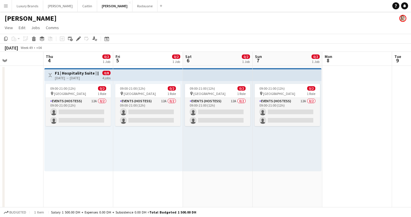
scroll to position [0, 164]
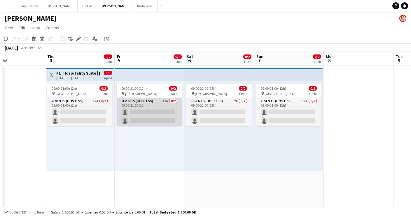
click at [158, 103] on app-card-role "Events (Hostess) 12A 0/2 09:00-21:00 (12h) single-neutral-actions single-neutra…" at bounding box center [149, 112] width 65 height 28
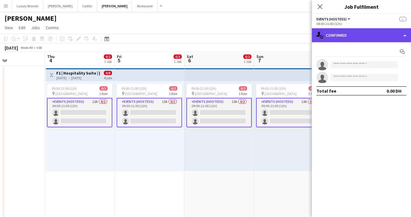
click at [342, 36] on div "single-neutral-actions-check-2 Confirmed" at bounding box center [361, 35] width 99 height 14
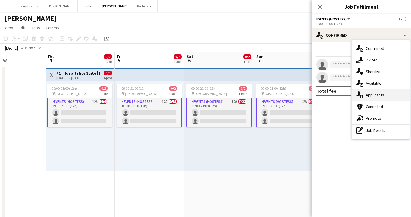
click at [374, 97] on span "Applicants" at bounding box center [375, 94] width 18 height 5
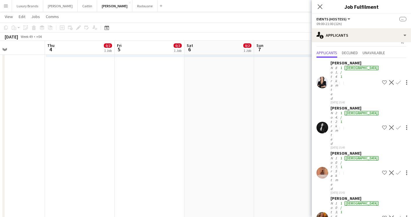
scroll to position [0, 0]
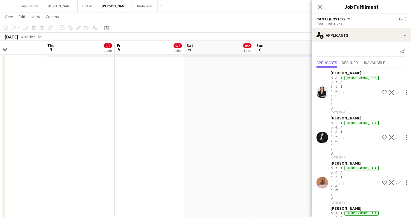
click at [247, 87] on app-date-cell "09:00-21:00 (12h) 0/2 pin Yas Island 1 Role Events (Hostess) 12A 0/2 09:00-21:0…" at bounding box center [219, 88] width 70 height 273
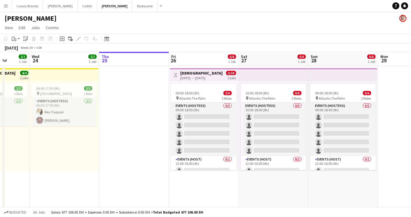
scroll to position [0, 180]
click at [78, 4] on button "[PERSON_NAME]" at bounding box center [88, 5] width 20 height 11
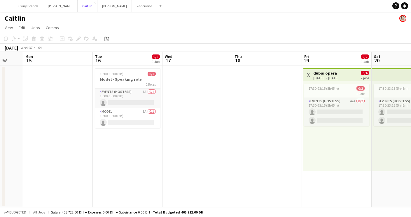
scroll to position [0, 186]
click at [97, 6] on button "[PERSON_NAME]" at bounding box center [114, 5] width 34 height 11
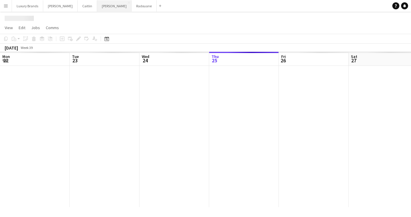
scroll to position [0, 139]
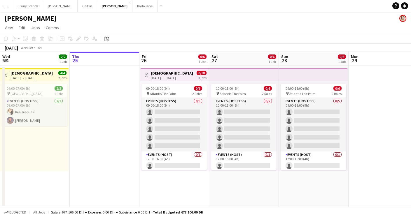
click at [177, 74] on h3 "[DEMOGRAPHIC_DATA] Role | Hostess | Atlantis | [DATE]-[DATE]" at bounding box center [172, 73] width 43 height 5
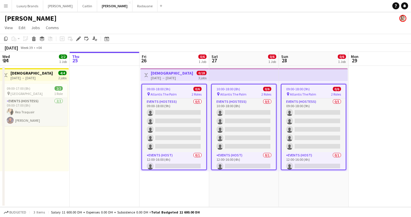
click at [182, 178] on app-date-cell "Toggle View [DEMOGRAPHIC_DATA] Role | Hostess | [GEOGRAPHIC_DATA] | [DATE]-[DAT…" at bounding box center [174, 136] width 70 height 141
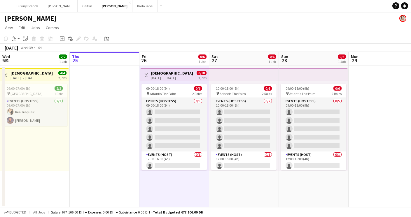
click at [120, 129] on app-date-cell at bounding box center [105, 136] width 70 height 141
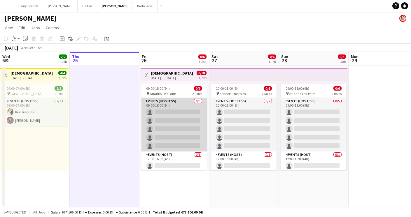
click at [175, 112] on app-card-role "Events (Hostess) 0/5 09:00-18:00 (9h) single-neutral-actions single-neutral-act…" at bounding box center [173, 125] width 65 height 54
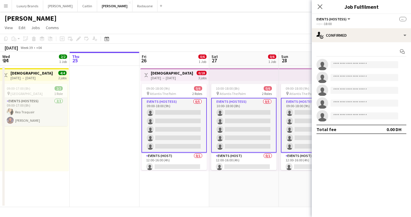
click at [224, 20] on div "[PERSON_NAME]" at bounding box center [205, 17] width 411 height 11
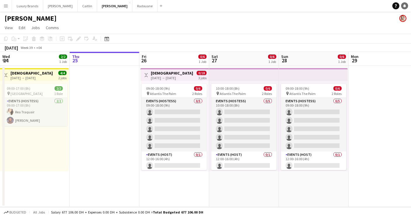
click at [404, 7] on icon at bounding box center [404, 5] width 3 height 3
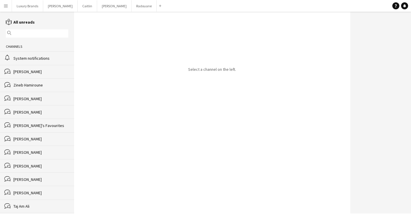
click at [6, 7] on app-icon "Menu" at bounding box center [5, 5] width 5 height 5
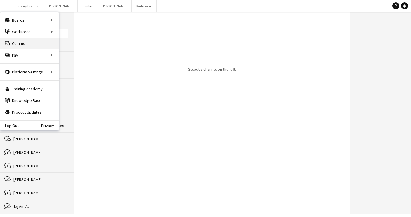
click at [24, 45] on link "Comms Comms" at bounding box center [29, 44] width 58 height 12
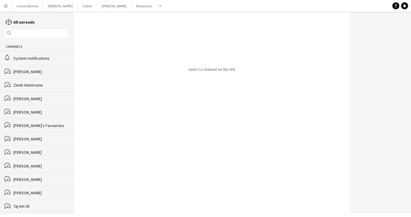
click at [7, 7] on app-icon "Menu" at bounding box center [5, 5] width 5 height 5
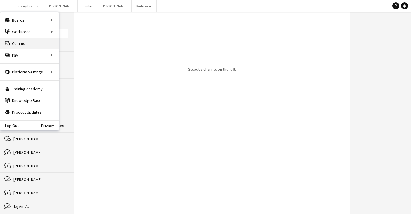
click at [17, 44] on link "Comms Comms" at bounding box center [29, 44] width 58 height 12
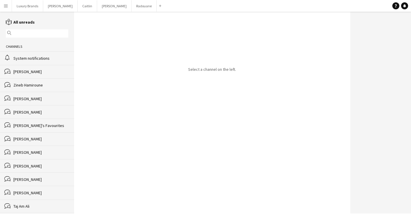
click at [21, 115] on div "bubbles [PERSON_NAME]" at bounding box center [37, 111] width 74 height 13
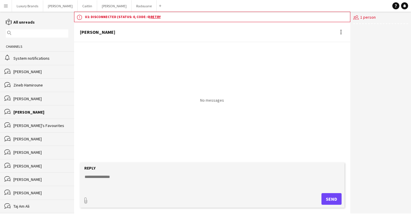
click at [110, 176] on textarea at bounding box center [213, 181] width 259 height 15
click at [6, 5] on app-icon "Menu" at bounding box center [5, 5] width 5 height 5
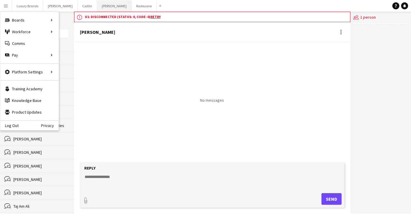
click at [97, 5] on button "[PERSON_NAME]" at bounding box center [114, 5] width 34 height 11
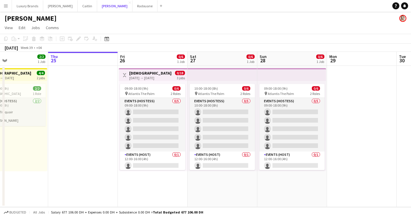
scroll to position [0, 163]
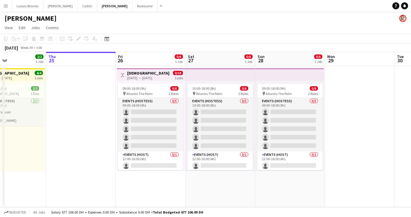
click at [5, 6] on app-icon "Menu" at bounding box center [5, 5] width 5 height 5
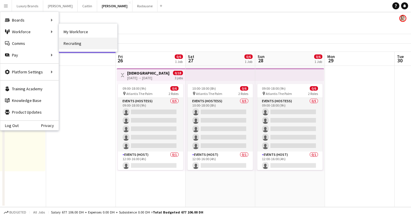
click at [73, 44] on link "Recruiting" at bounding box center [88, 44] width 58 height 12
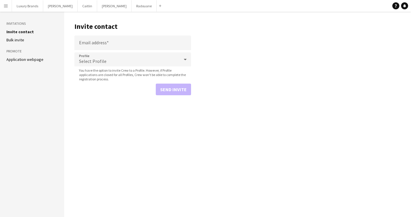
click at [125, 55] on div "Select Profile" at bounding box center [126, 59] width 105 height 14
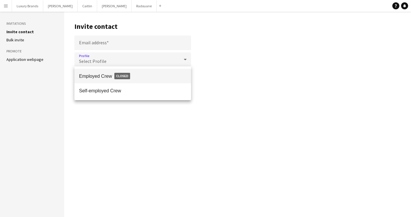
click at [240, 110] on div at bounding box center [205, 108] width 411 height 217
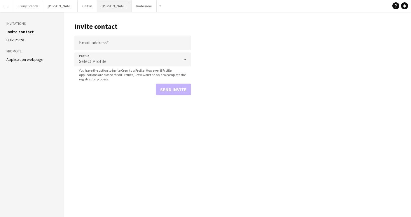
click at [97, 5] on button "[PERSON_NAME]" at bounding box center [114, 5] width 34 height 11
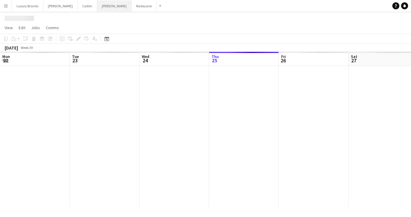
scroll to position [0, 139]
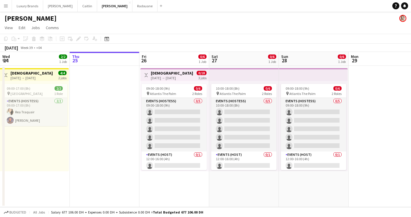
click at [8, 5] on app-icon "Menu" at bounding box center [5, 5] width 5 height 5
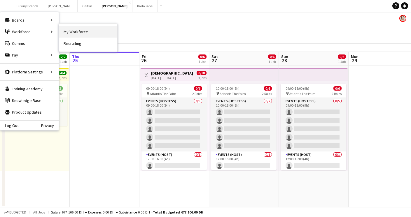
click at [71, 32] on link "My Workforce" at bounding box center [88, 32] width 58 height 12
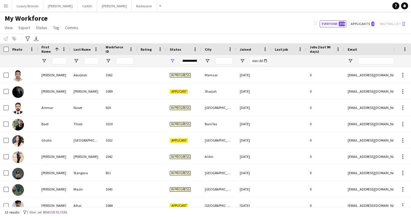
click at [186, 57] on div "**********" at bounding box center [188, 61] width 17 height 12
click at [173, 61] on span "Open Filter Menu" at bounding box center [172, 60] width 5 height 5
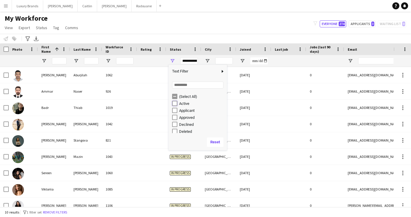
type input "**********"
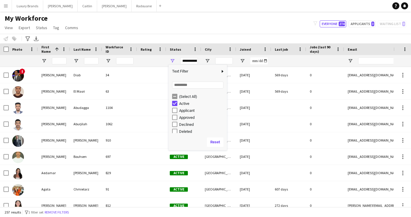
click at [158, 33] on div "My Workforce View Views Default view New view Update view Delete view Edit name…" at bounding box center [205, 24] width 411 height 20
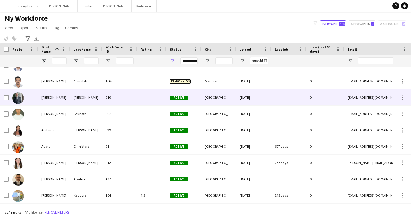
scroll to position [42, 0]
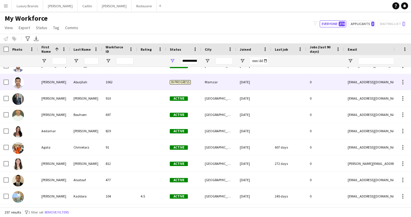
click at [66, 82] on div "[PERSON_NAME]" at bounding box center [54, 82] width 32 height 16
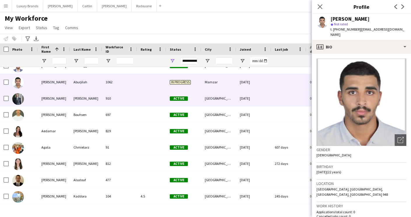
click at [184, 100] on span "Active" at bounding box center [179, 98] width 18 height 4
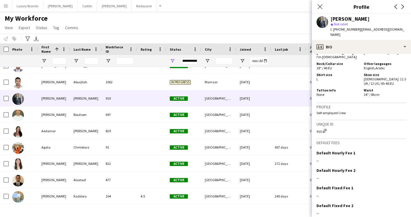
scroll to position [389, 0]
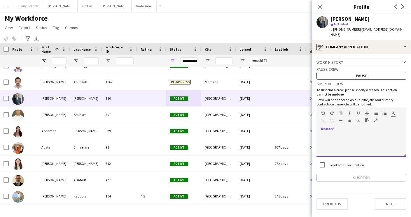
click at [335, 134] on div at bounding box center [361, 145] width 90 height 23
click at [319, 6] on icon at bounding box center [320, 7] width 6 height 6
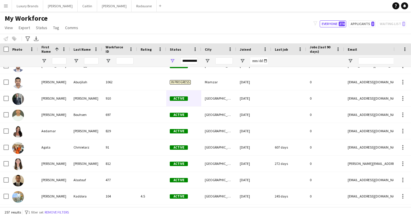
click at [6, 8] on button "Menu" at bounding box center [6, 6] width 12 height 12
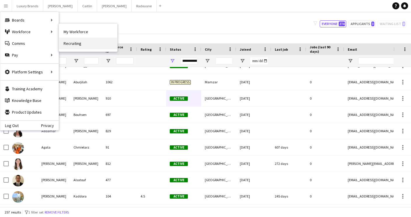
click at [76, 41] on link "Recruiting" at bounding box center [88, 44] width 58 height 12
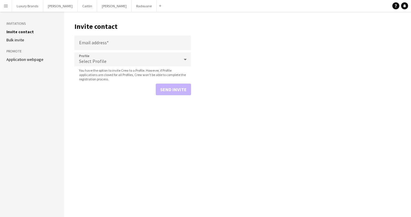
click at [219, 111] on main "Invite contact Email address Profile Select Profile You have the option to invi…" at bounding box center [237, 114] width 347 height 205
click at [97, 8] on button "[PERSON_NAME]" at bounding box center [114, 5] width 34 height 11
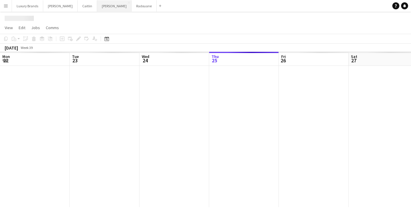
scroll to position [0, 139]
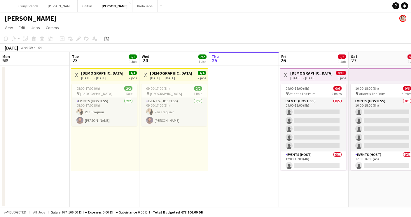
scroll to position [0, 139]
